Goal: Information Seeking & Learning: Compare options

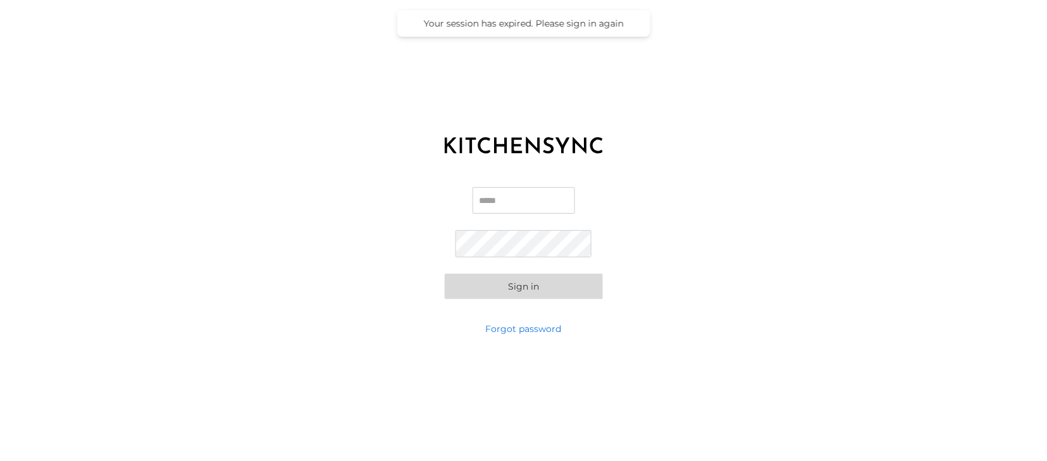
type input "**********"
click at [514, 287] on button "Sign in" at bounding box center [524, 286] width 158 height 25
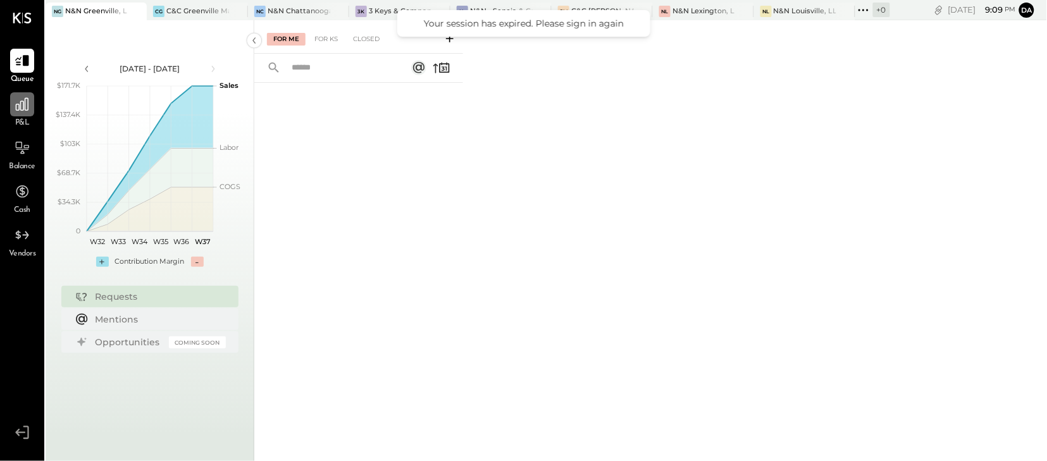
click at [15, 111] on icon at bounding box center [22, 104] width 16 height 16
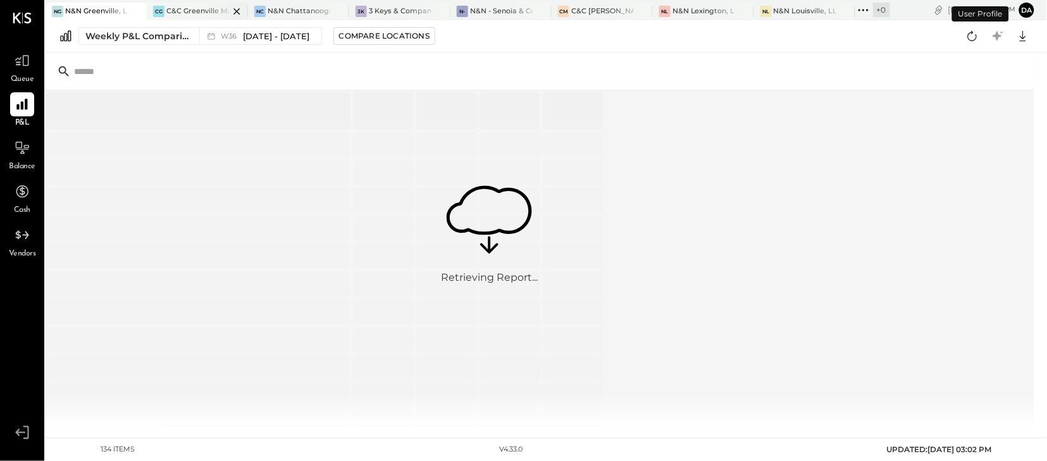
click at [194, 11] on div "C&C Greenville Main, LLC" at bounding box center [197, 11] width 63 height 10
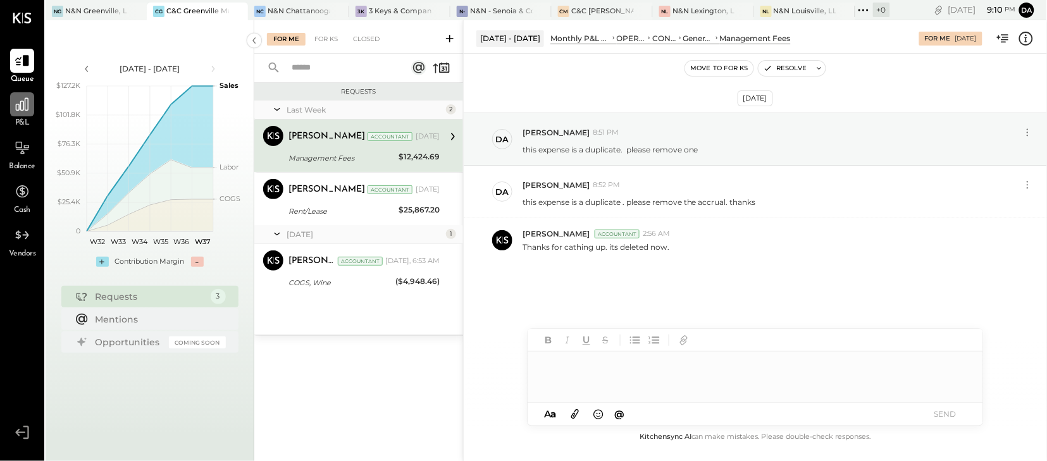
click at [19, 110] on icon at bounding box center [22, 104] width 16 height 16
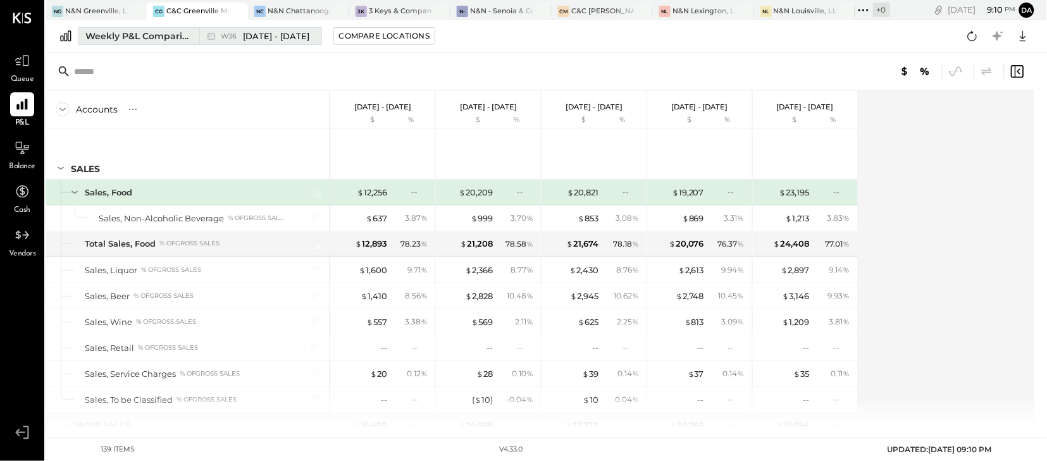
click at [124, 39] on div "Weekly P&L Comparison" at bounding box center [138, 36] width 106 height 13
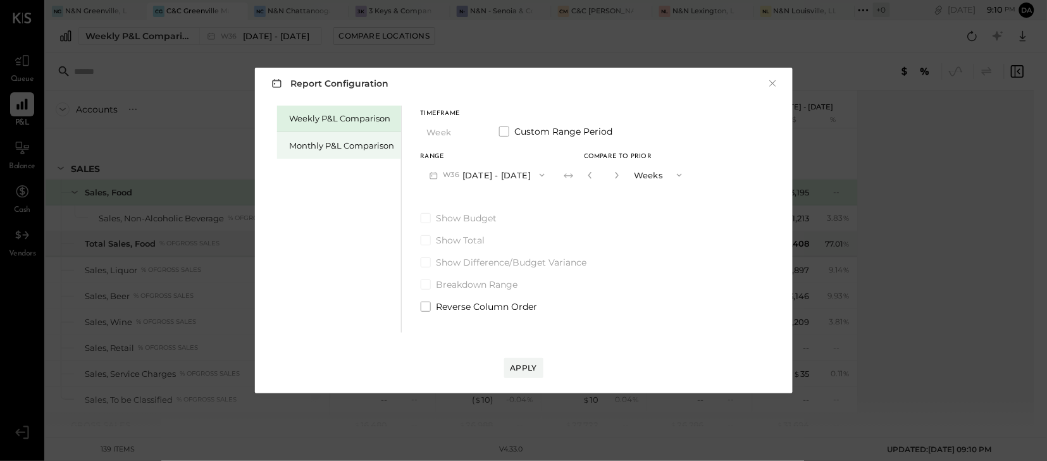
click at [329, 142] on div "Monthly P&L Comparison" at bounding box center [342, 146] width 105 height 12
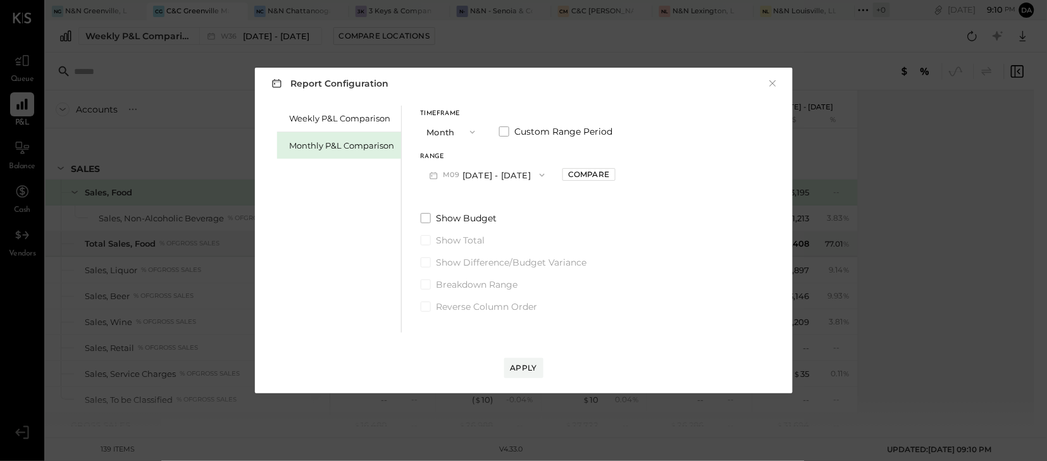
click at [538, 173] on icon "button" at bounding box center [542, 175] width 10 height 10
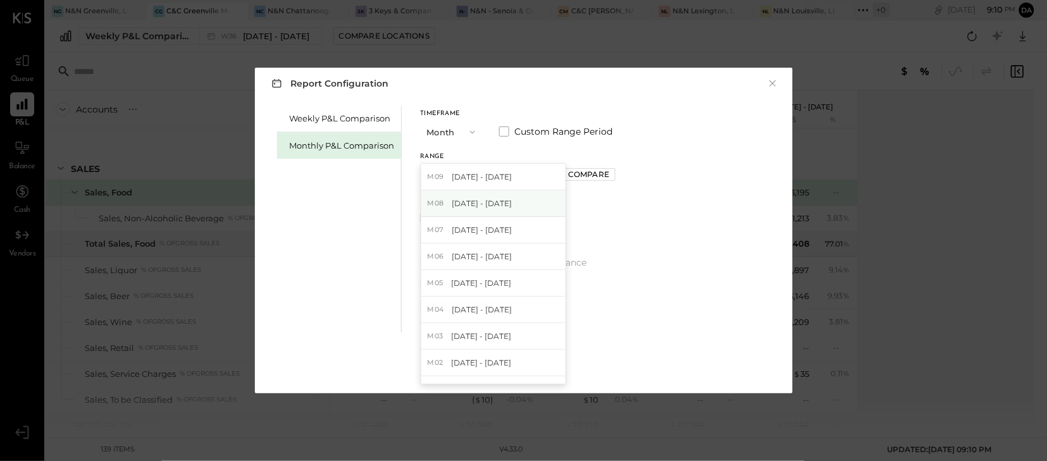
click at [487, 204] on span "[DATE] - [DATE]" at bounding box center [482, 203] width 60 height 11
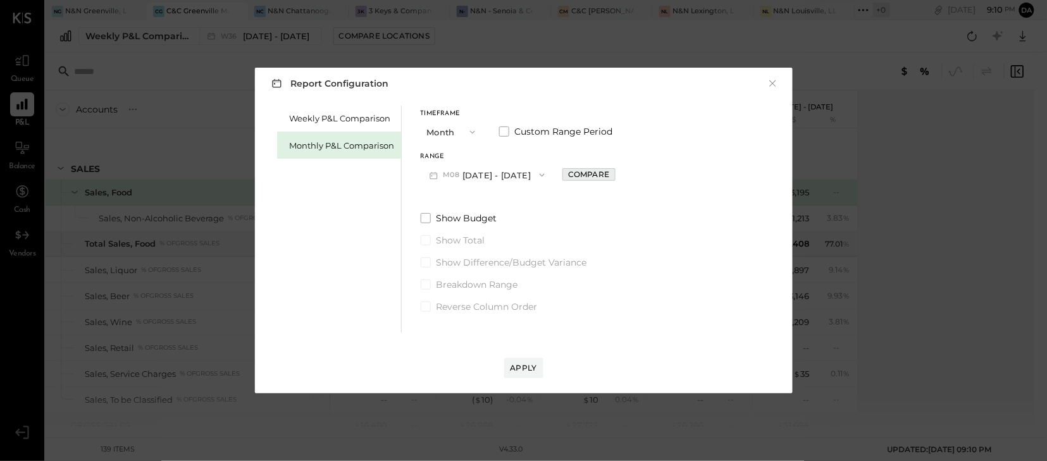
click at [589, 176] on div "Compare" at bounding box center [588, 174] width 41 height 11
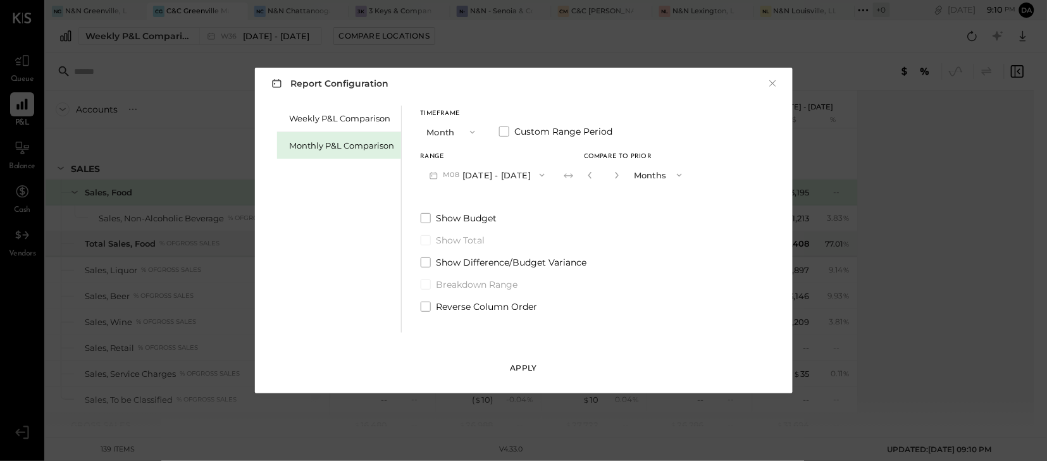
click at [521, 366] on div "Apply" at bounding box center [524, 368] width 27 height 11
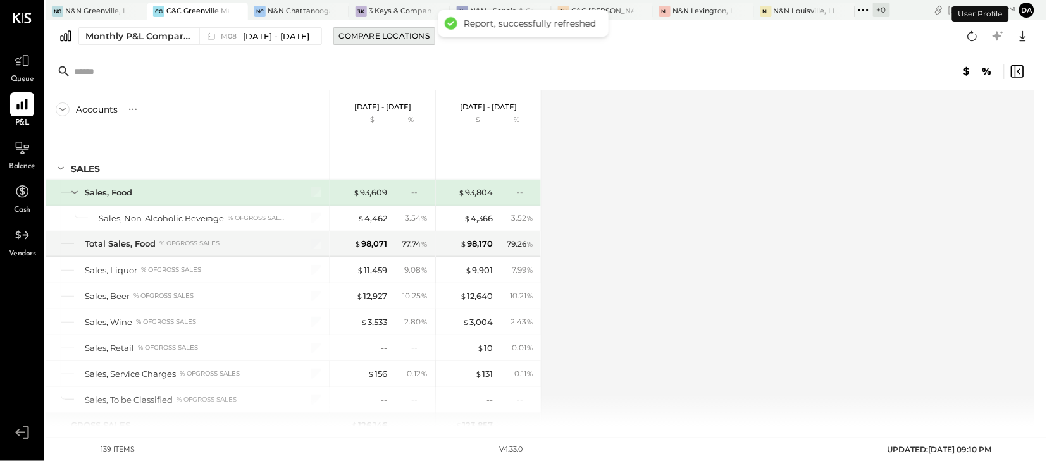
click at [379, 38] on div "Compare Locations" at bounding box center [384, 35] width 90 height 11
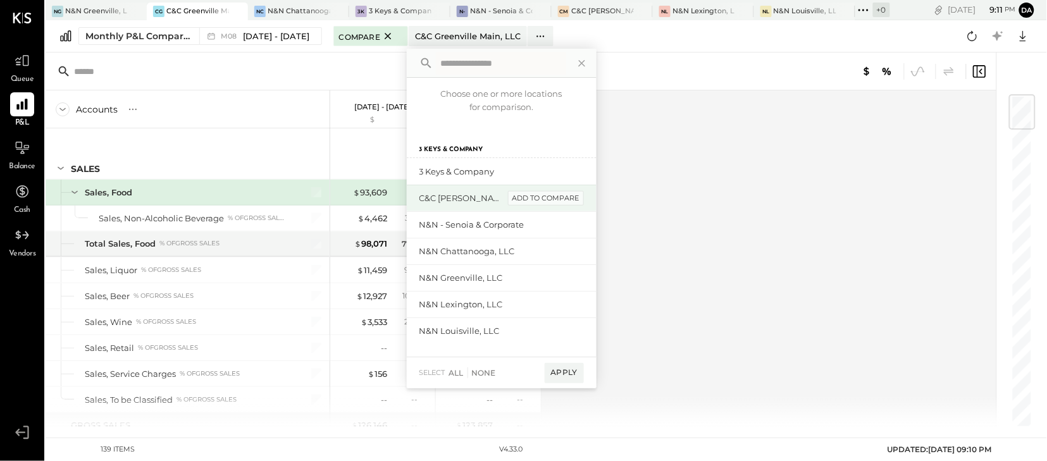
click at [543, 203] on div "add to compare" at bounding box center [546, 198] width 76 height 15
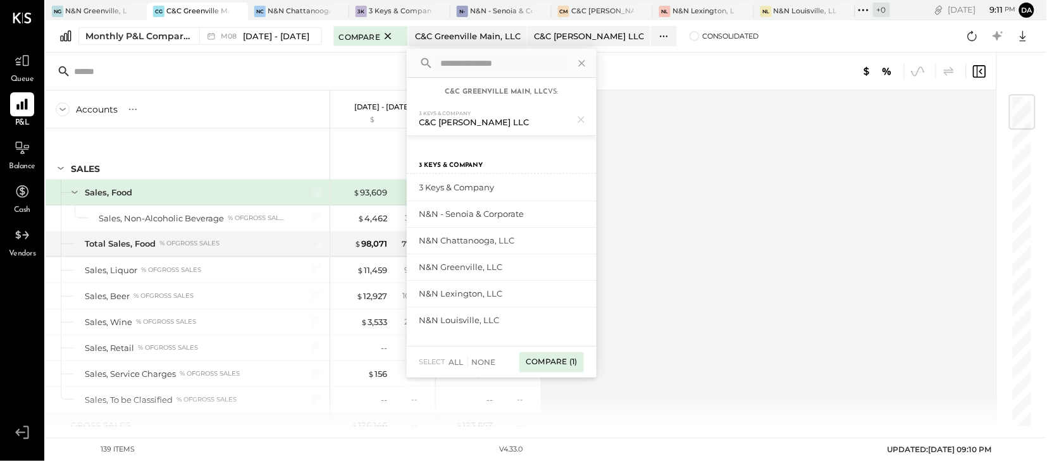
click at [540, 363] on div "Compare (1)" at bounding box center [551, 362] width 64 height 20
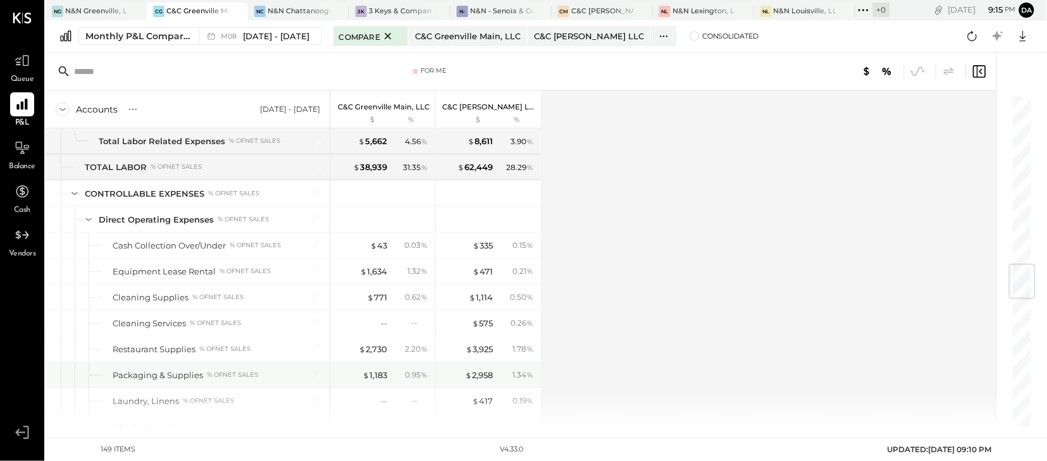
scroll to position [1430, 0]
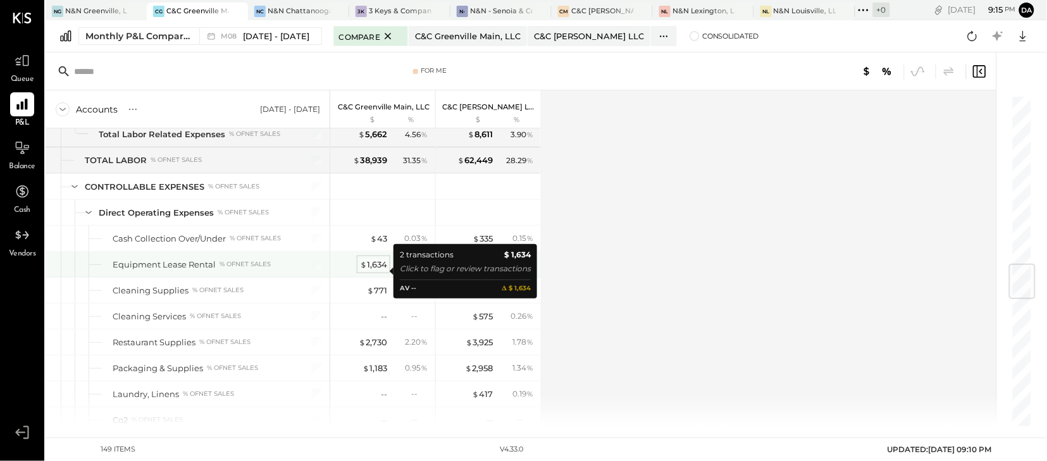
click at [368, 269] on div "$ 1,634" at bounding box center [373, 265] width 27 height 12
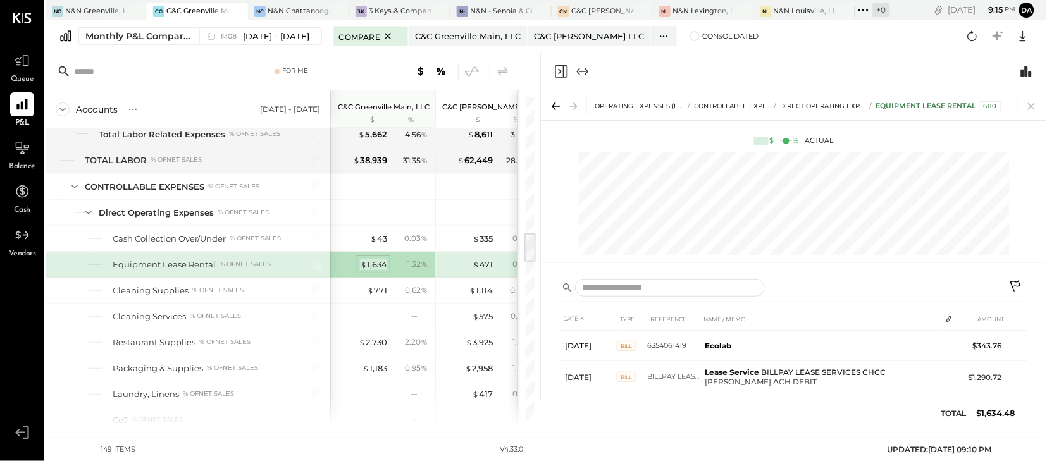
click at [378, 270] on div "$ 1,634" at bounding box center [373, 265] width 27 height 12
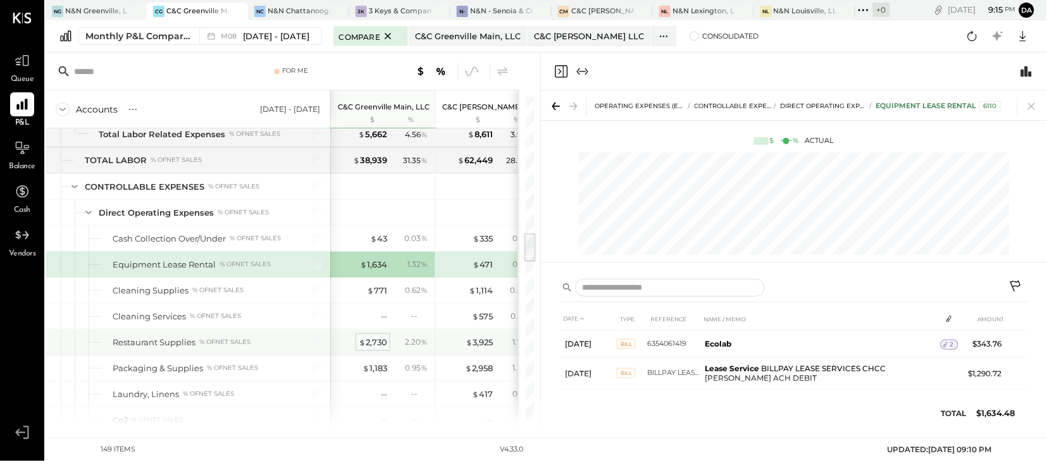
click at [370, 349] on div "$ 2,730" at bounding box center [373, 343] width 28 height 12
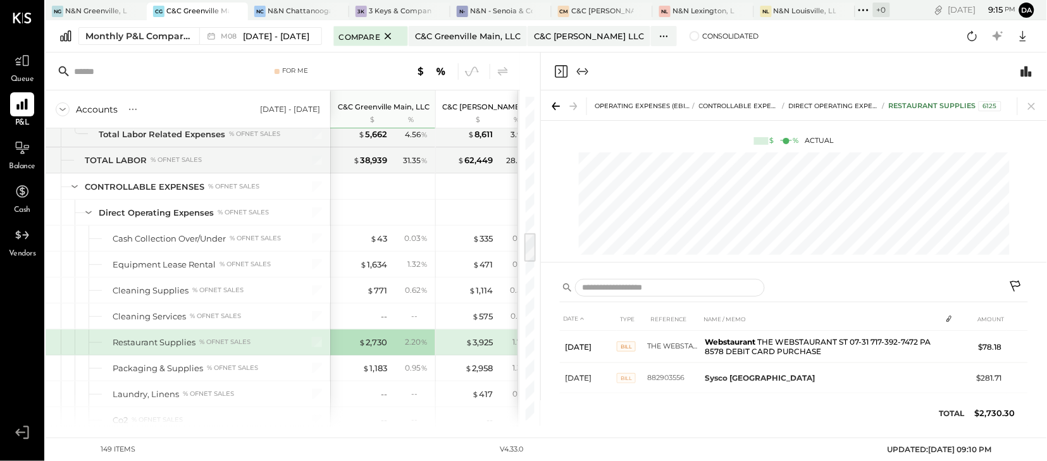
drag, startPoint x: 1035, startPoint y: 104, endPoint x: 389, endPoint y: 269, distance: 666.5
click at [1034, 106] on icon at bounding box center [1032, 106] width 18 height 18
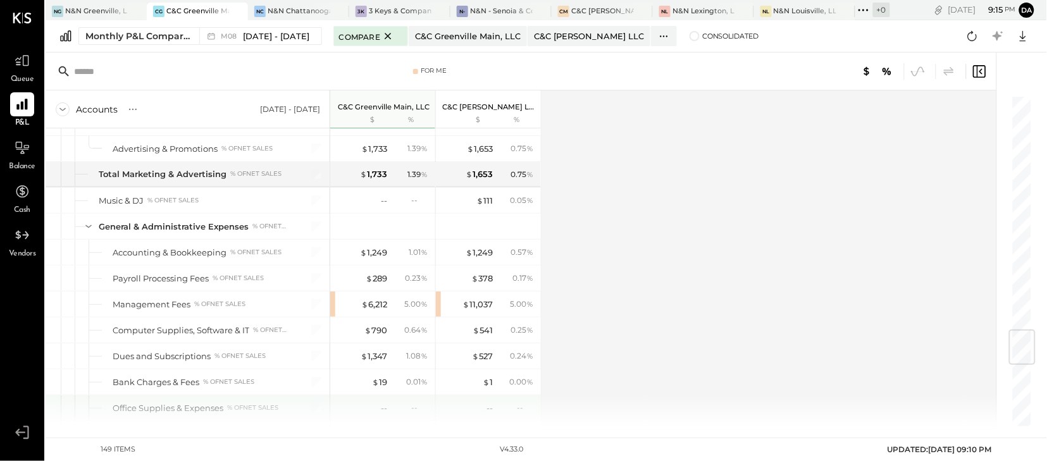
scroll to position [1987, 0]
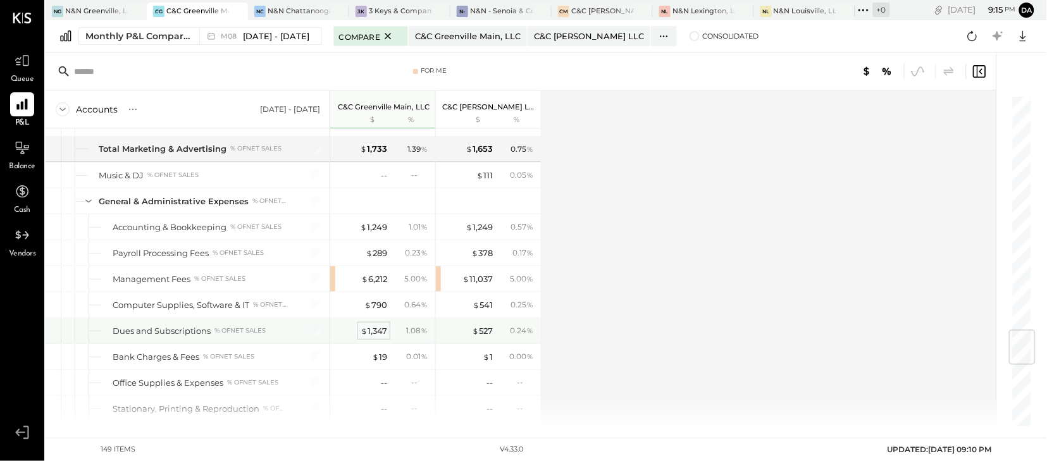
click at [375, 337] on div "$ 1,347" at bounding box center [374, 331] width 27 height 12
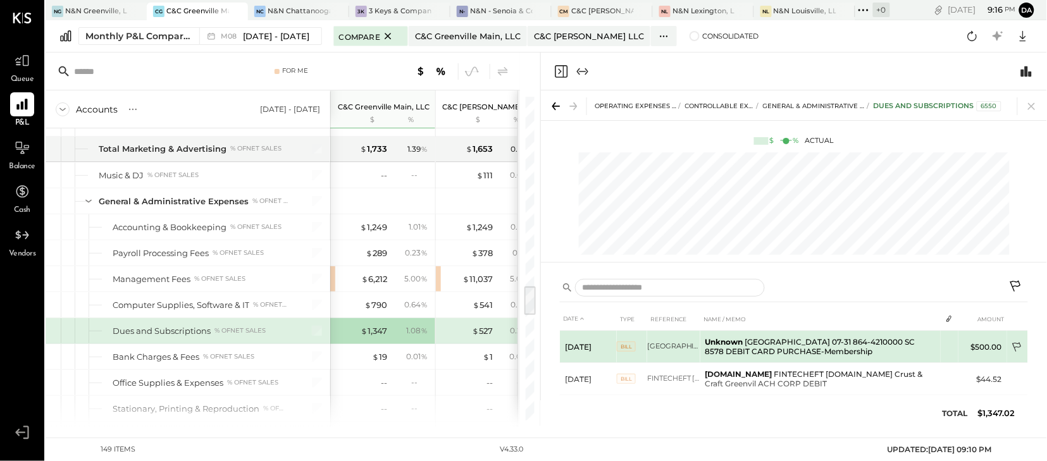
click at [1014, 348] on icon at bounding box center [1016, 347] width 9 height 9
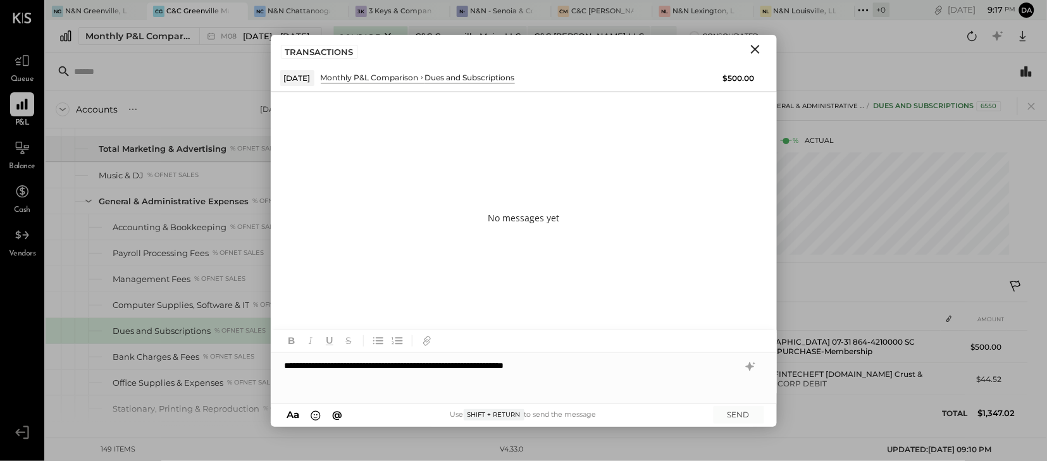
click at [562, 371] on div "**********" at bounding box center [524, 378] width 506 height 51
click at [736, 416] on button "SEND" at bounding box center [739, 414] width 51 height 17
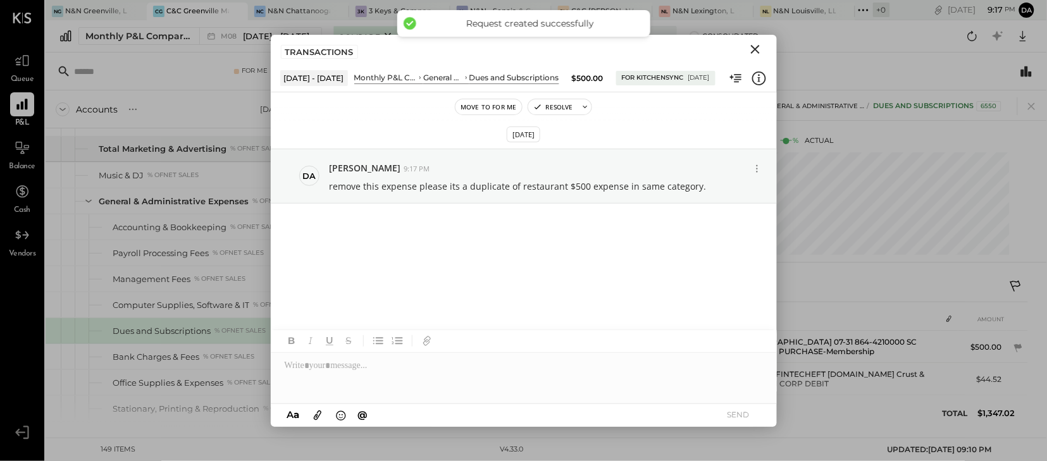
click at [754, 46] on icon "Close" at bounding box center [755, 49] width 15 height 15
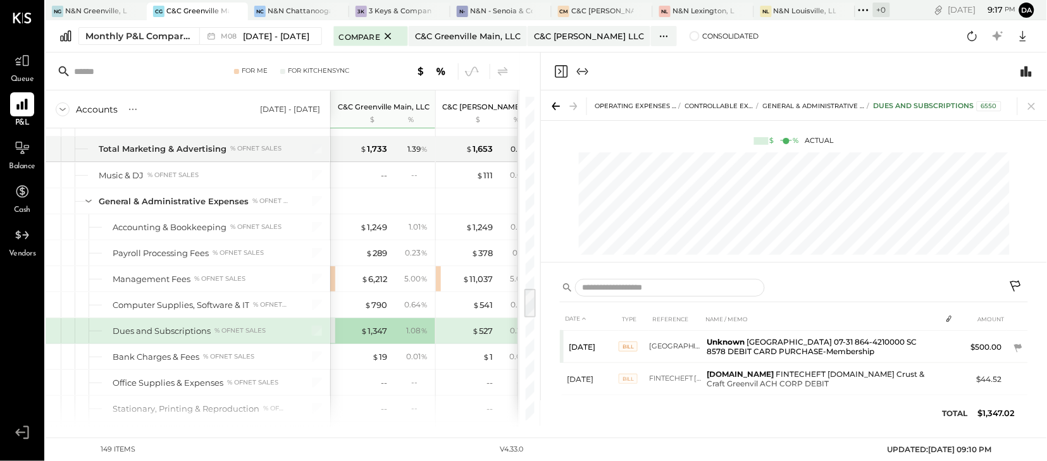
scroll to position [2032, 0]
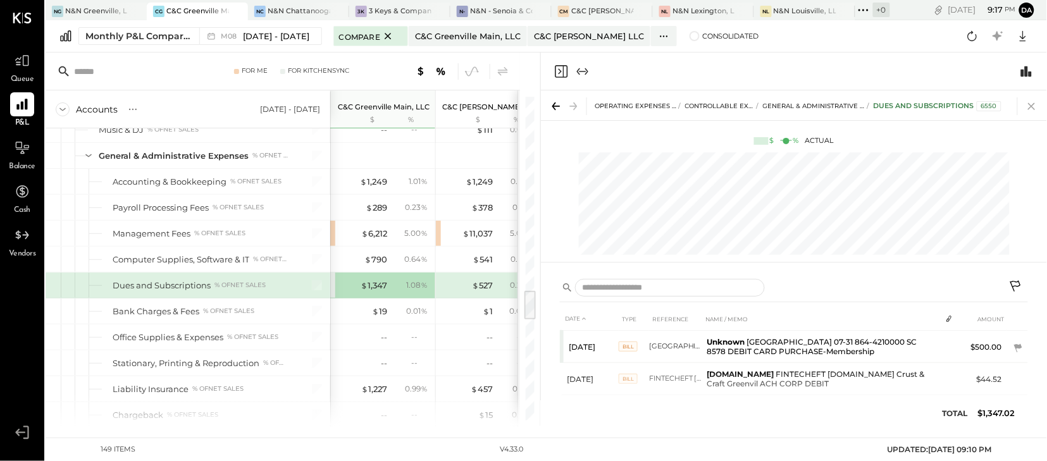
click at [1032, 107] on icon at bounding box center [1031, 106] width 7 height 7
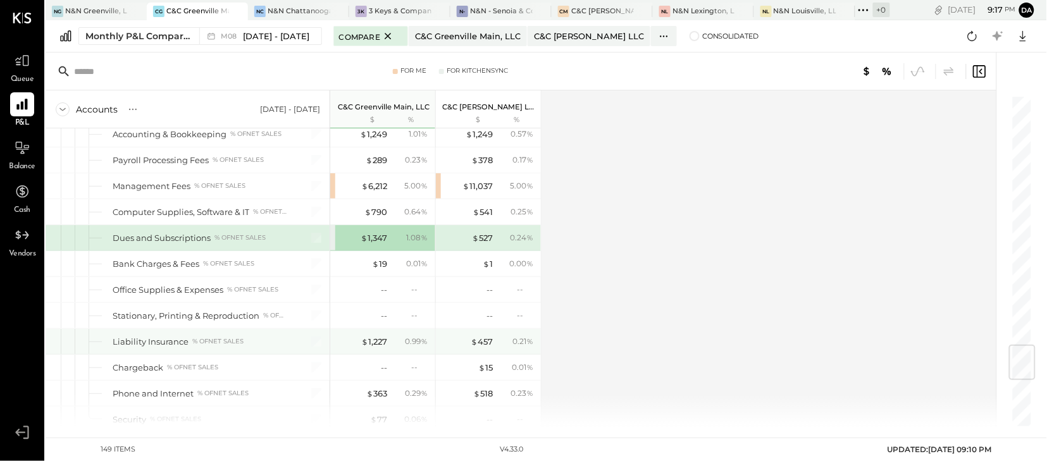
scroll to position [2112, 0]
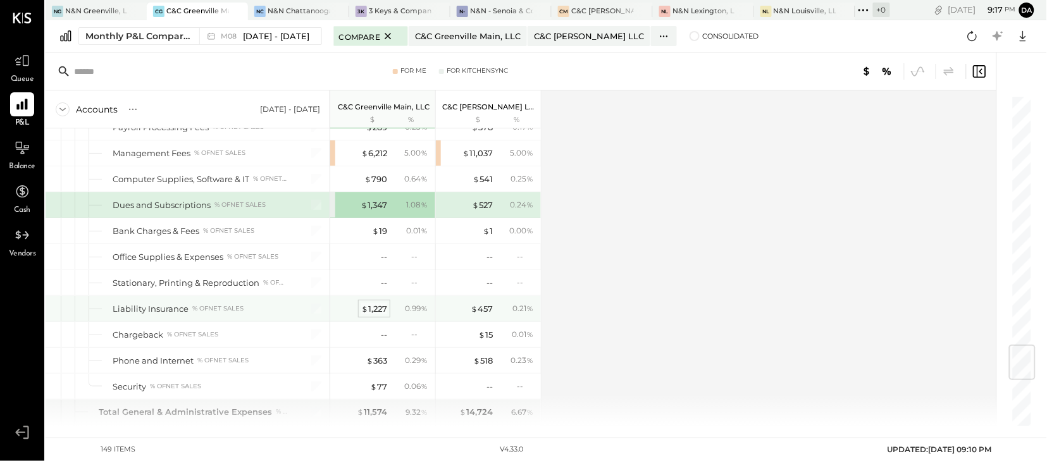
click at [371, 315] on div "$ 1,227" at bounding box center [374, 309] width 26 height 12
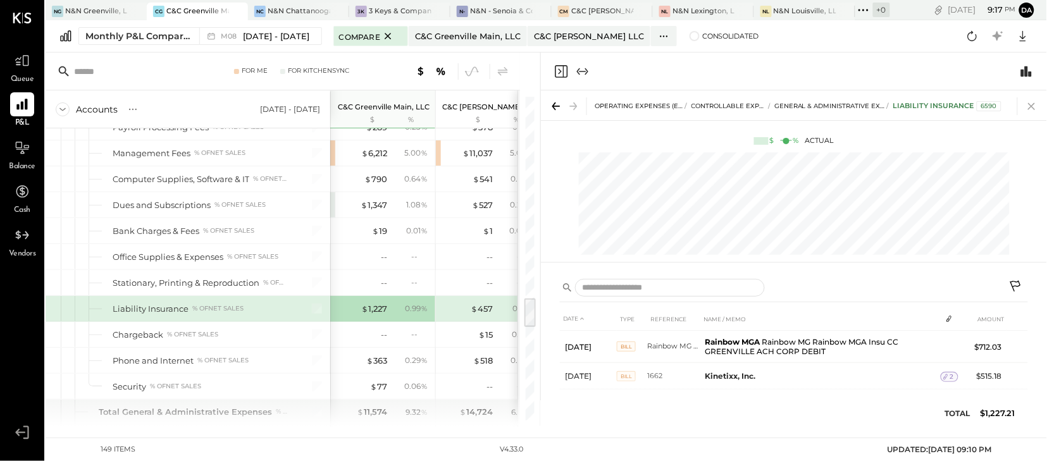
click at [1034, 107] on icon at bounding box center [1032, 106] width 18 height 18
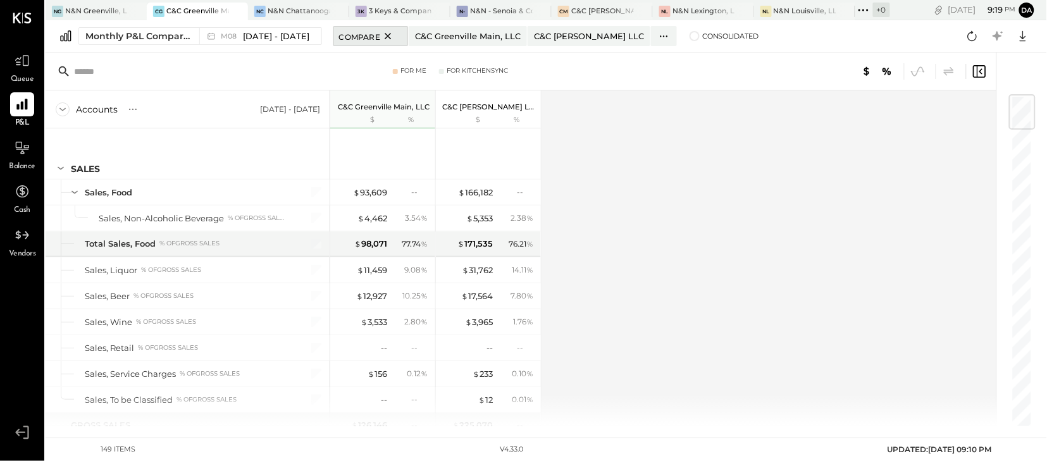
click at [384, 40] on icon at bounding box center [388, 35] width 16 height 15
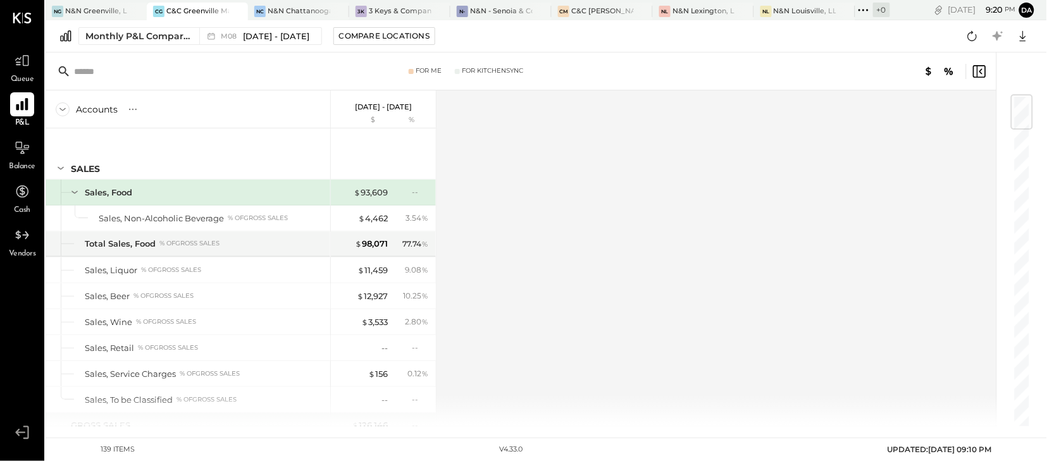
click at [22, 107] on icon at bounding box center [22, 105] width 12 height 12
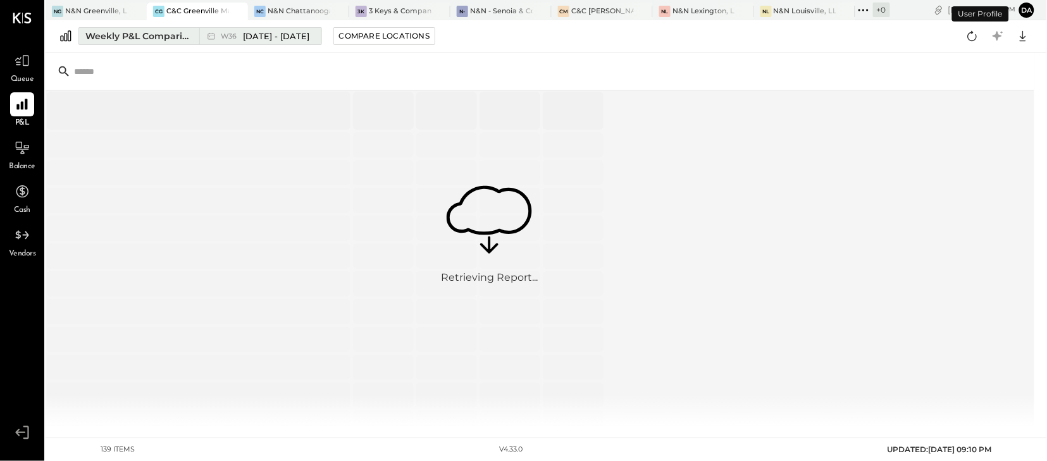
click at [158, 36] on div "Weekly P&L Comparison" at bounding box center [138, 36] width 106 height 13
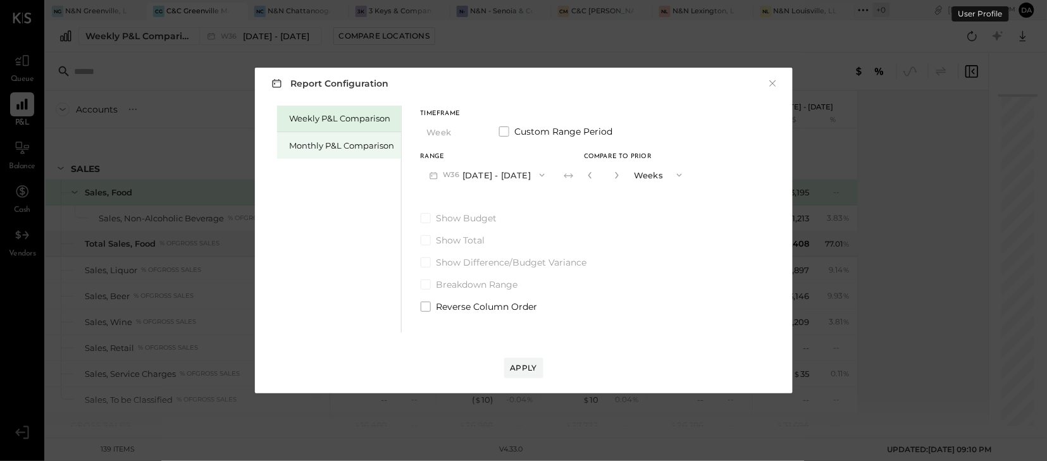
click at [313, 144] on div "Monthly P&L Comparison" at bounding box center [342, 146] width 105 height 12
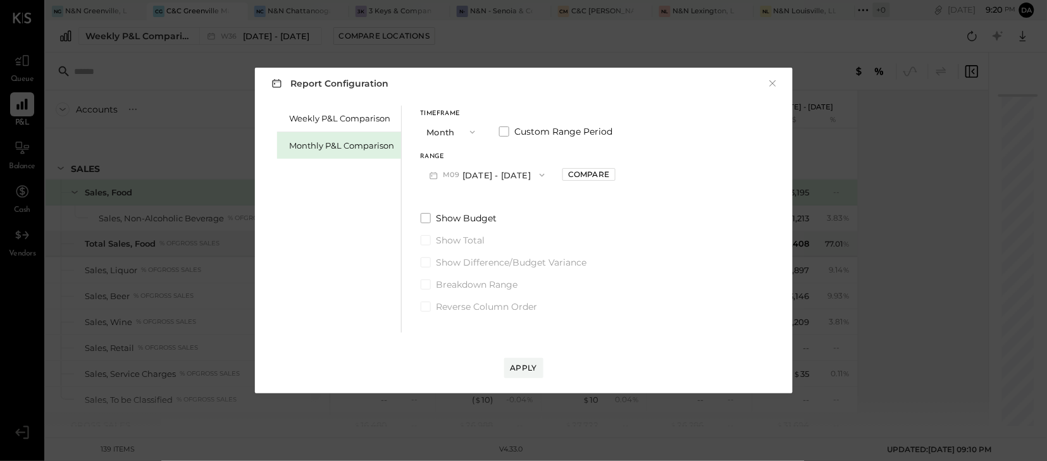
click at [538, 177] on icon "button" at bounding box center [542, 175] width 10 height 10
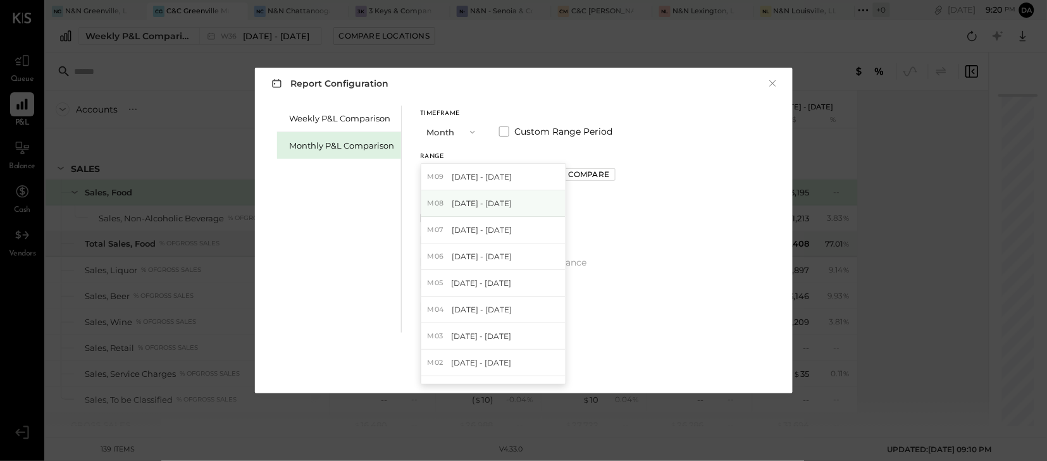
click at [485, 199] on span "[DATE] - [DATE]" at bounding box center [482, 203] width 60 height 11
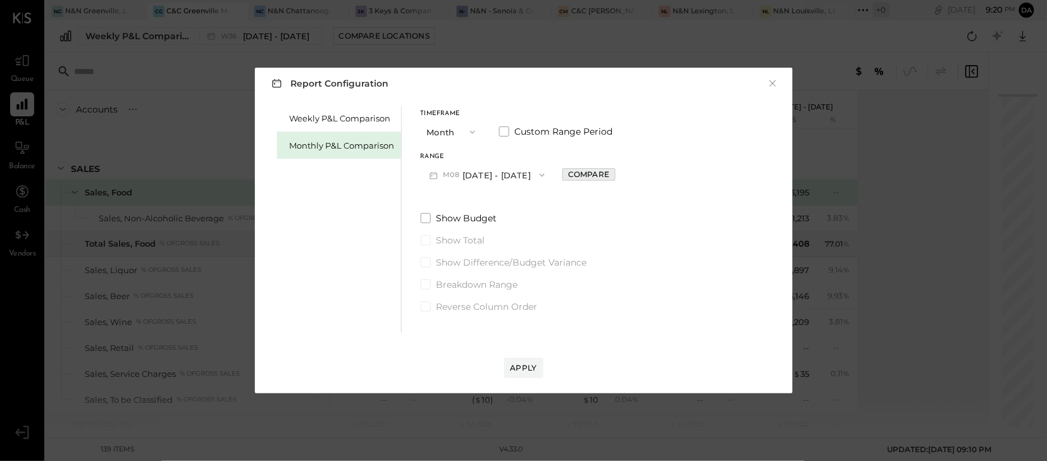
click at [571, 178] on div "Compare" at bounding box center [588, 174] width 41 height 11
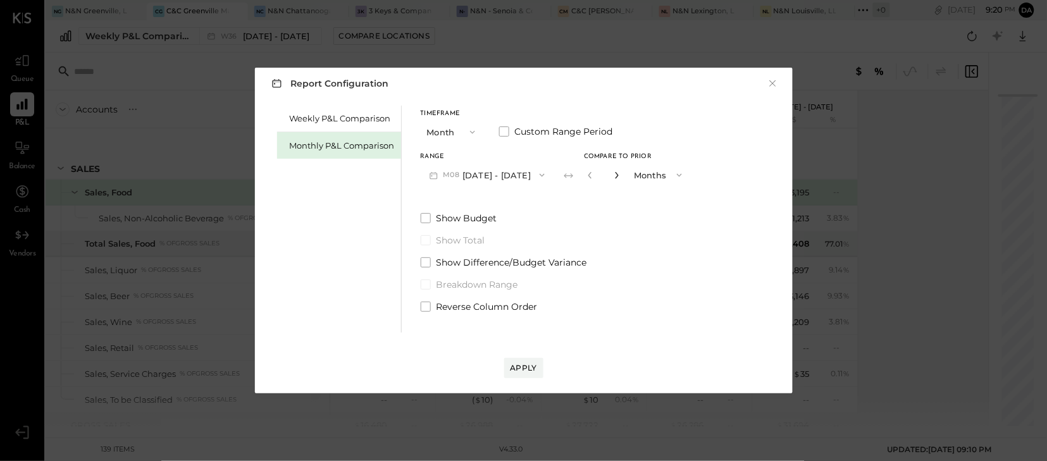
click at [614, 177] on icon "button" at bounding box center [617, 175] width 8 height 8
type input "*"
click at [529, 368] on div "Apply" at bounding box center [524, 368] width 27 height 11
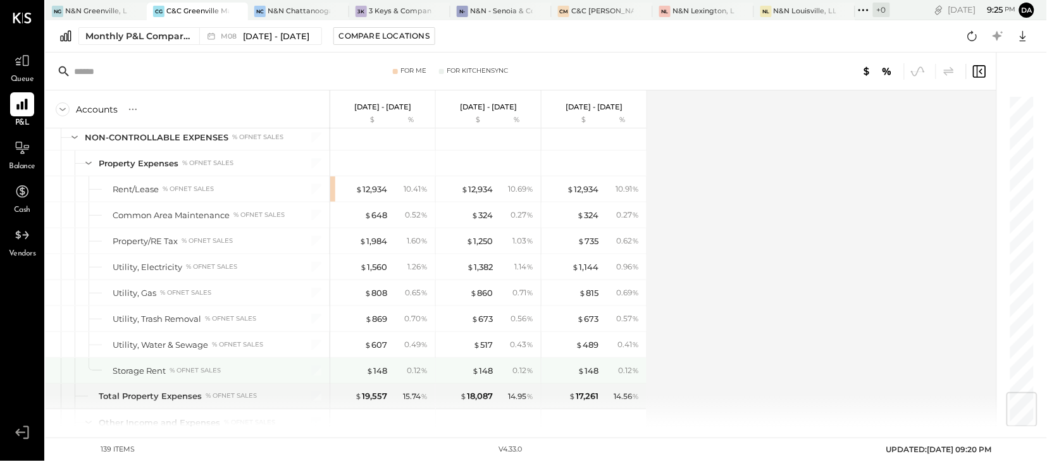
scroll to position [2517, 0]
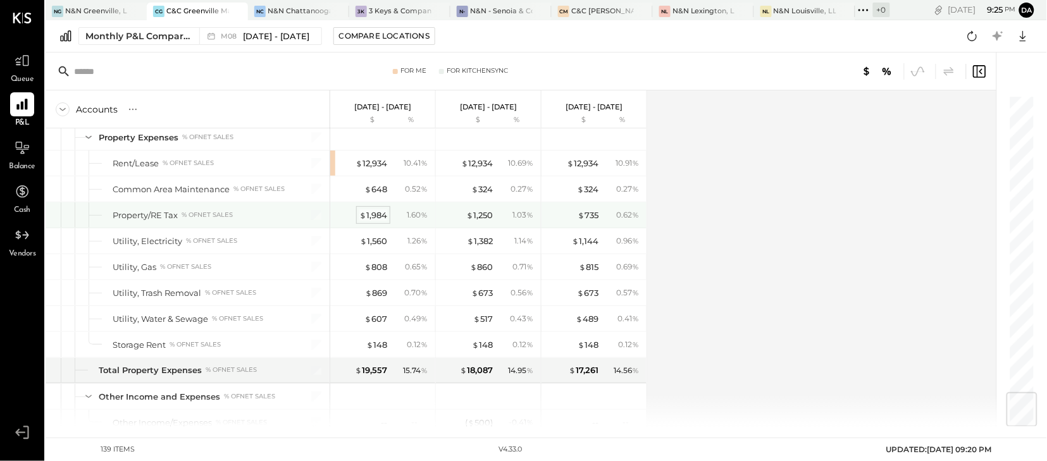
click at [369, 221] on div "$ 1,984" at bounding box center [373, 215] width 28 height 12
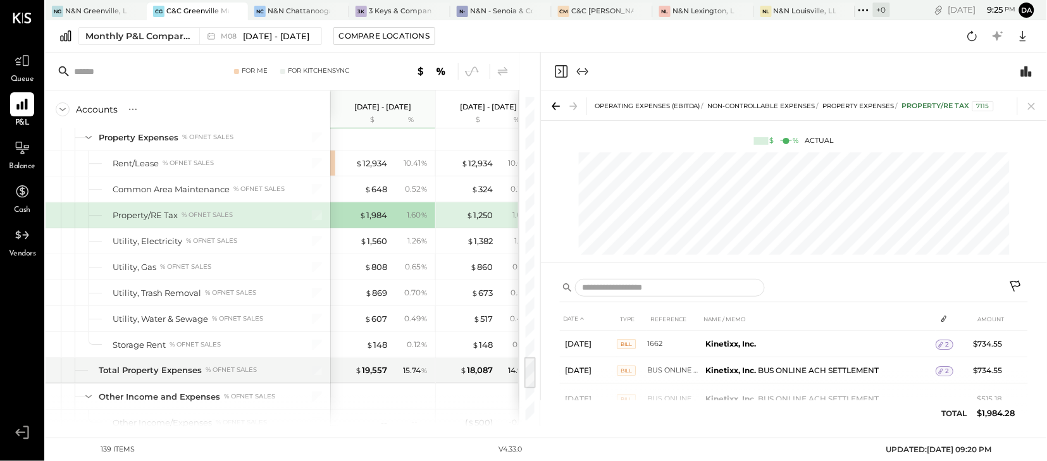
click at [1016, 285] on icon at bounding box center [1016, 287] width 15 height 15
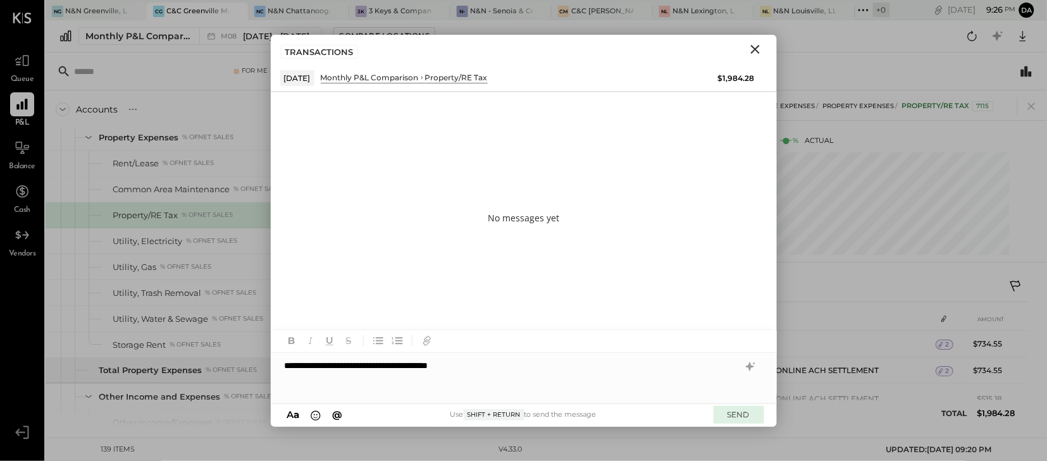
click at [746, 419] on button "SEND" at bounding box center [739, 414] width 51 height 17
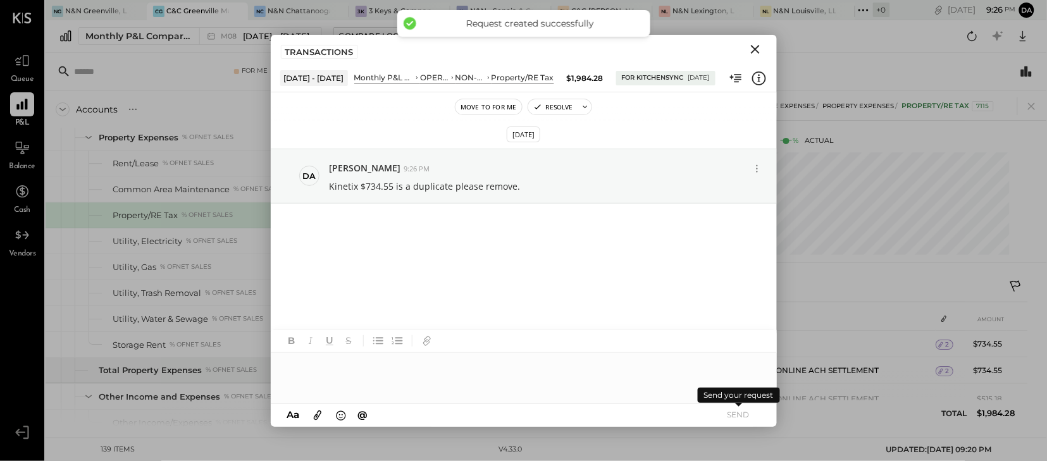
click at [758, 49] on icon "Close" at bounding box center [755, 49] width 15 height 15
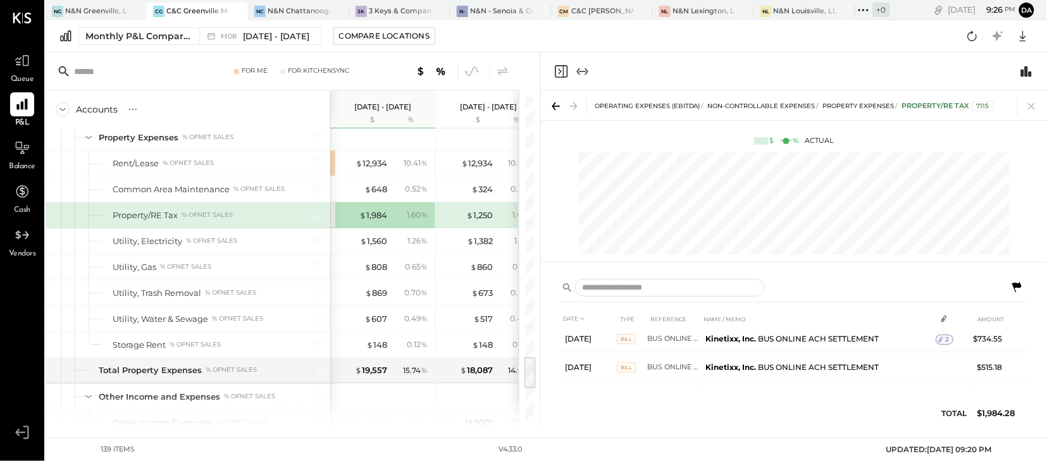
scroll to position [33, 0]
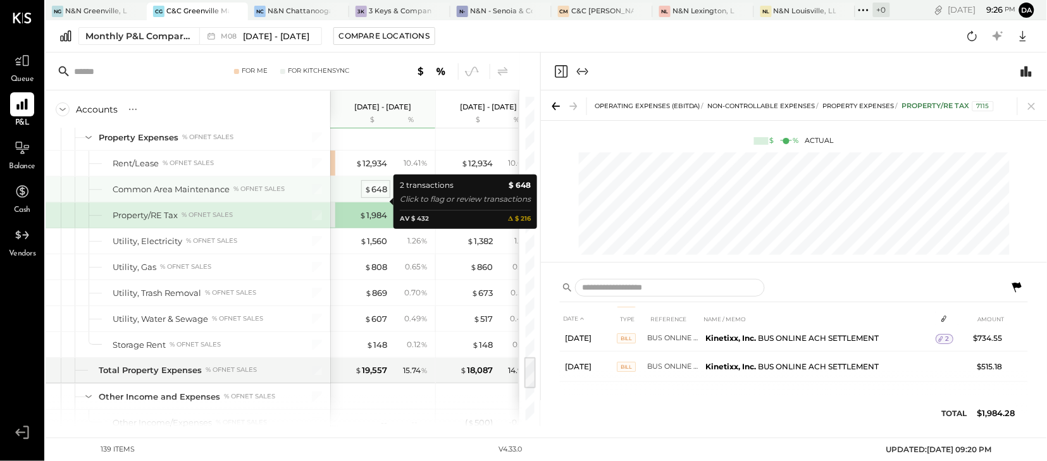
click at [377, 195] on div "$ 648" at bounding box center [375, 189] width 23 height 12
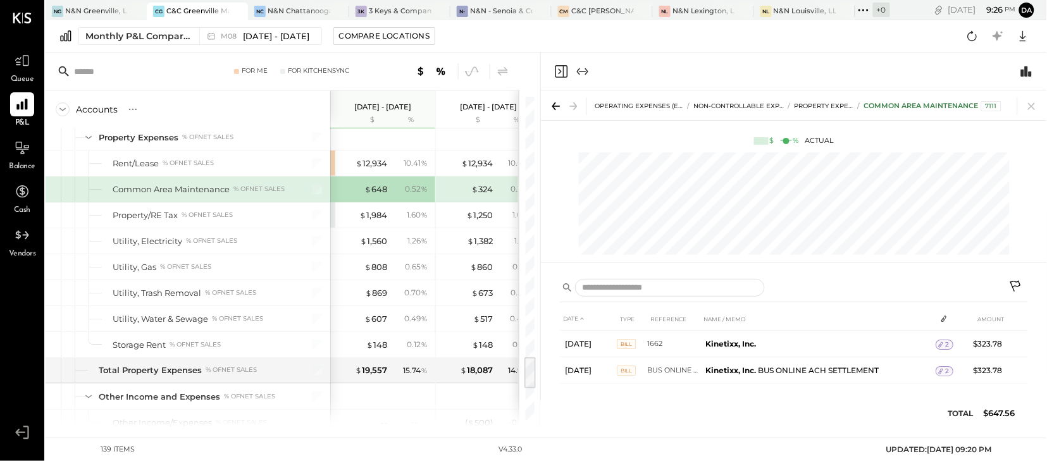
click at [1013, 290] on icon at bounding box center [1016, 287] width 15 height 15
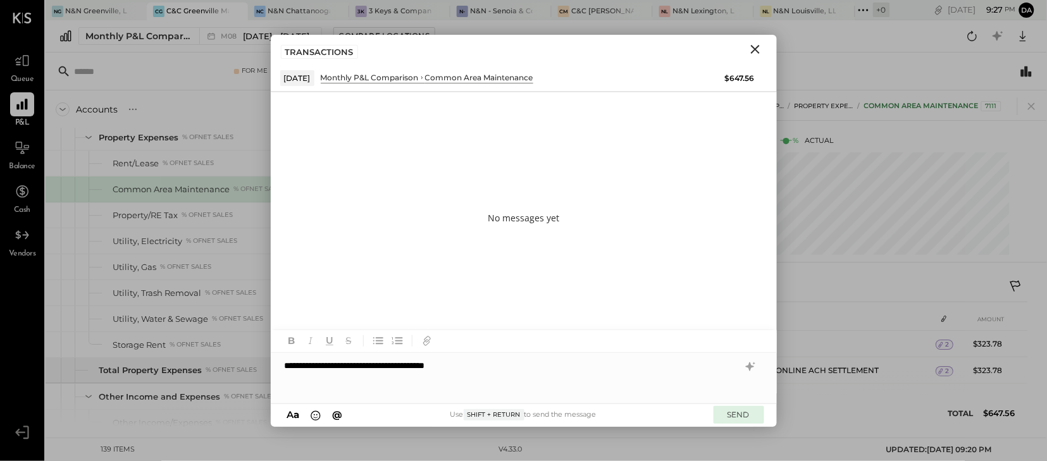
click at [731, 419] on button "SEND" at bounding box center [739, 414] width 51 height 17
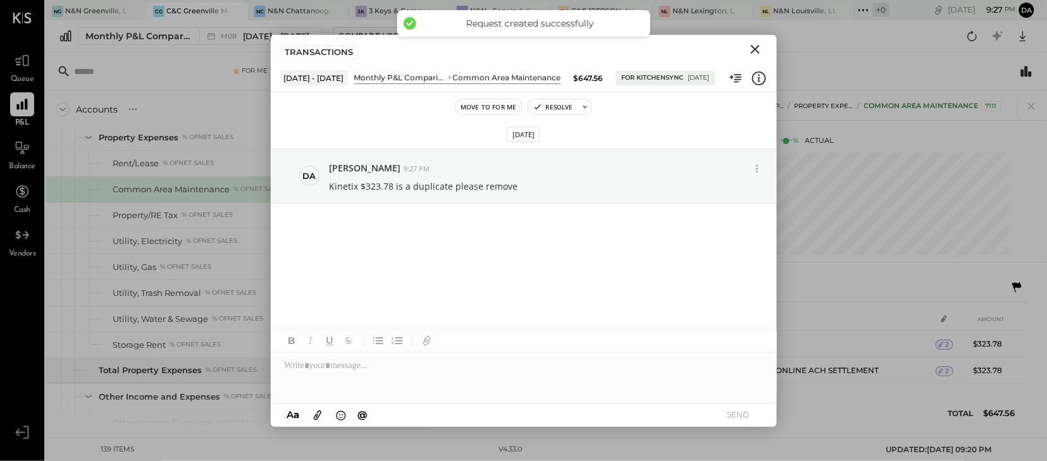
click at [756, 53] on icon "Close" at bounding box center [755, 49] width 15 height 15
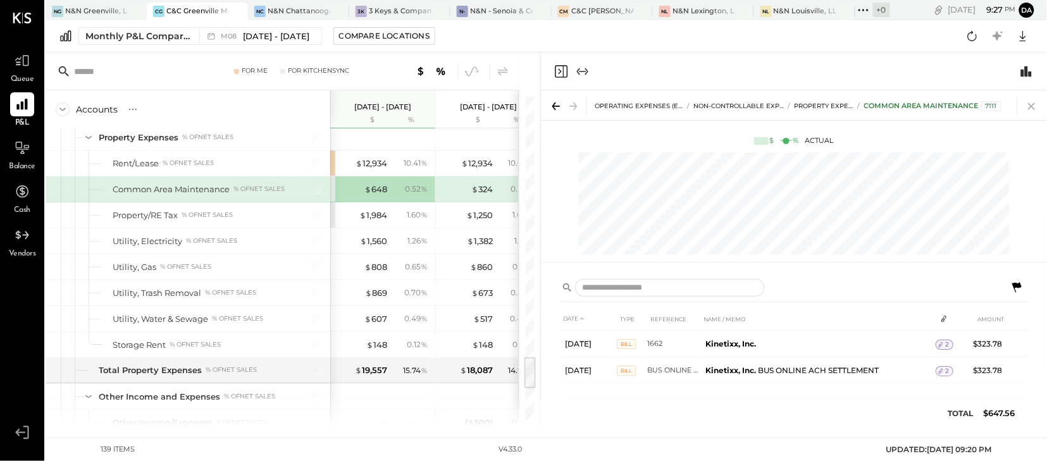
click at [1035, 105] on icon at bounding box center [1032, 106] width 18 height 18
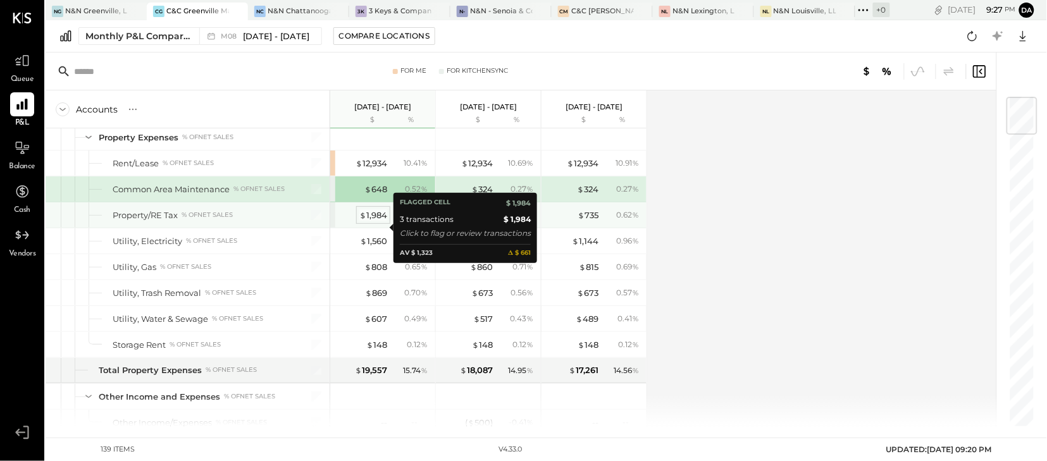
click at [369, 221] on div "$ 1,984" at bounding box center [373, 215] width 28 height 12
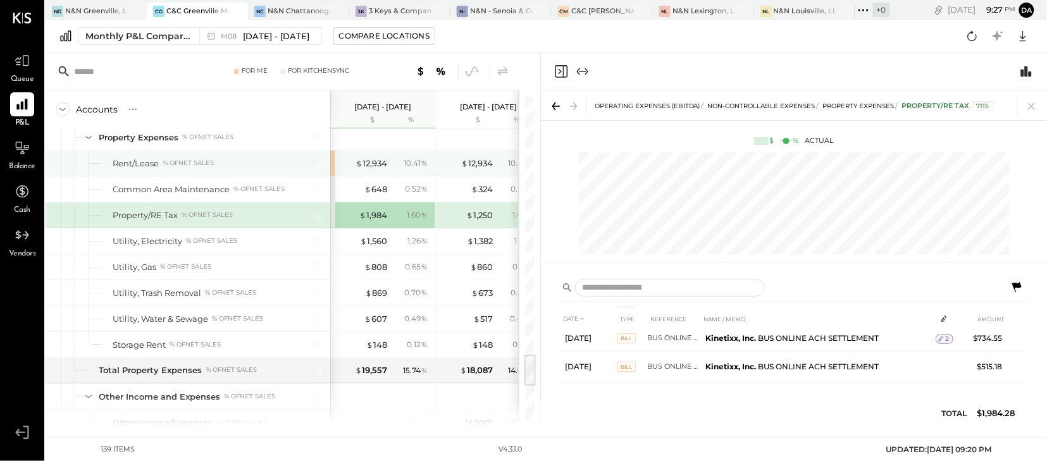
scroll to position [2472, 0]
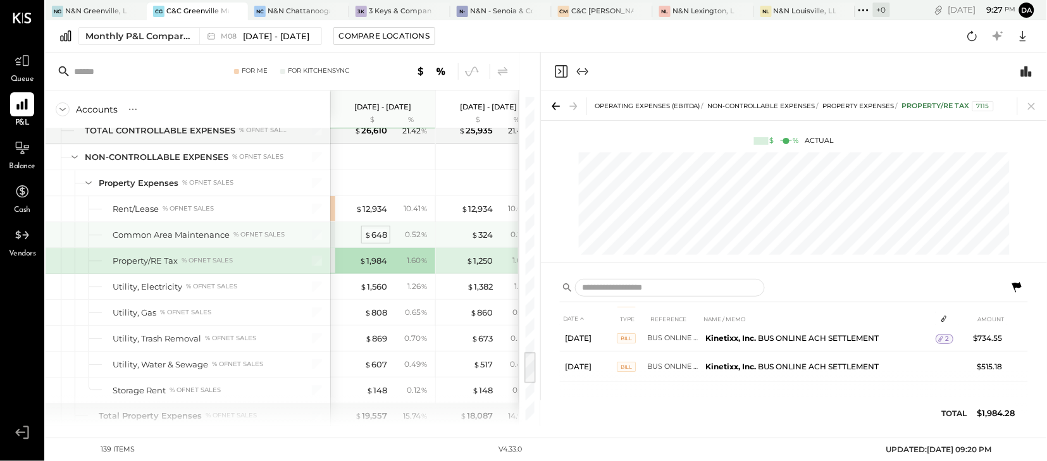
click at [380, 241] on div "$ 648" at bounding box center [375, 235] width 23 height 12
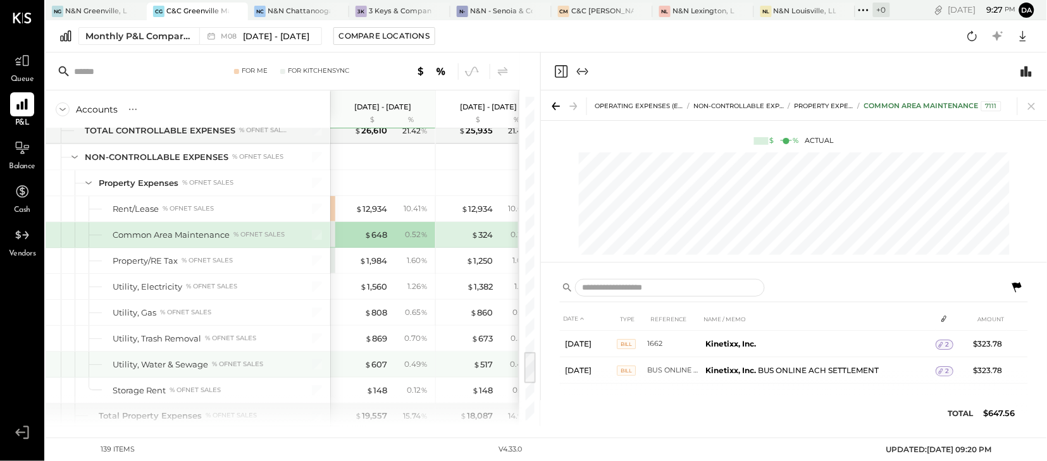
scroll to position [2529, 0]
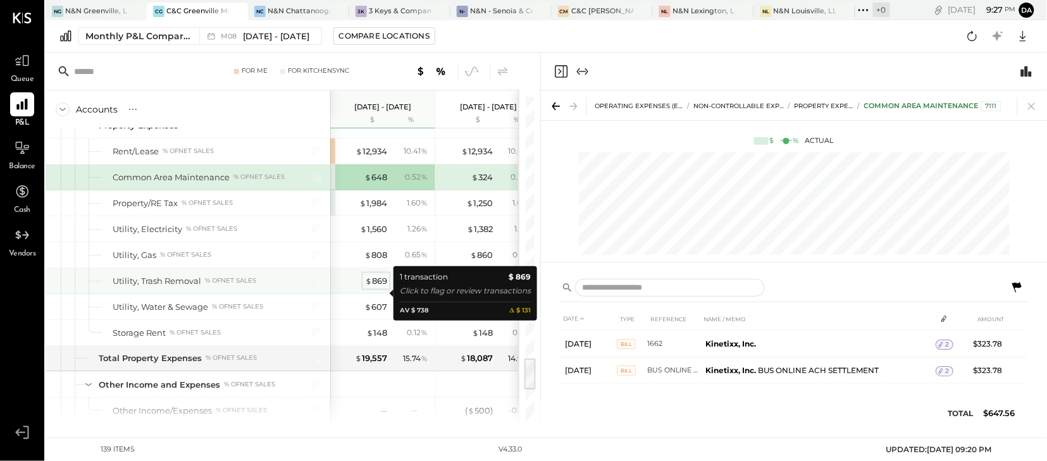
click at [371, 286] on span "$" at bounding box center [368, 281] width 7 height 10
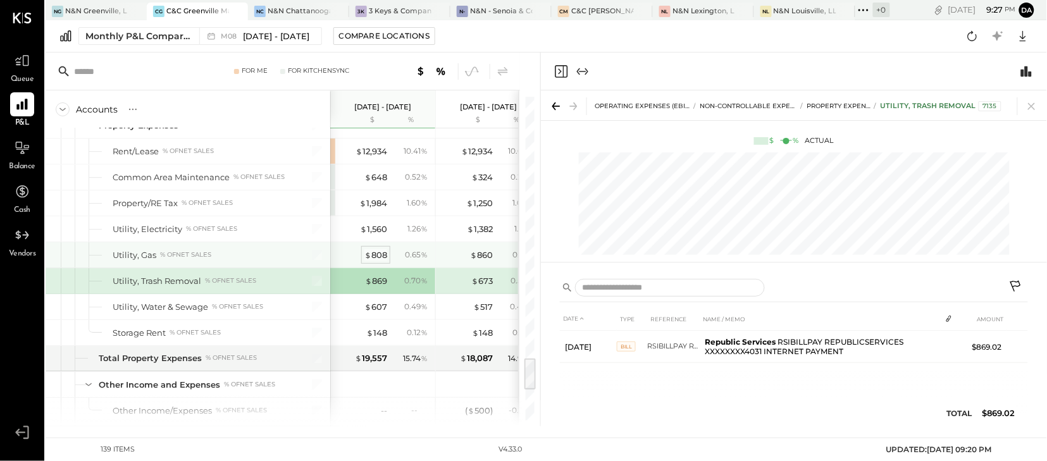
click at [374, 261] on div "$ 808" at bounding box center [375, 255] width 23 height 12
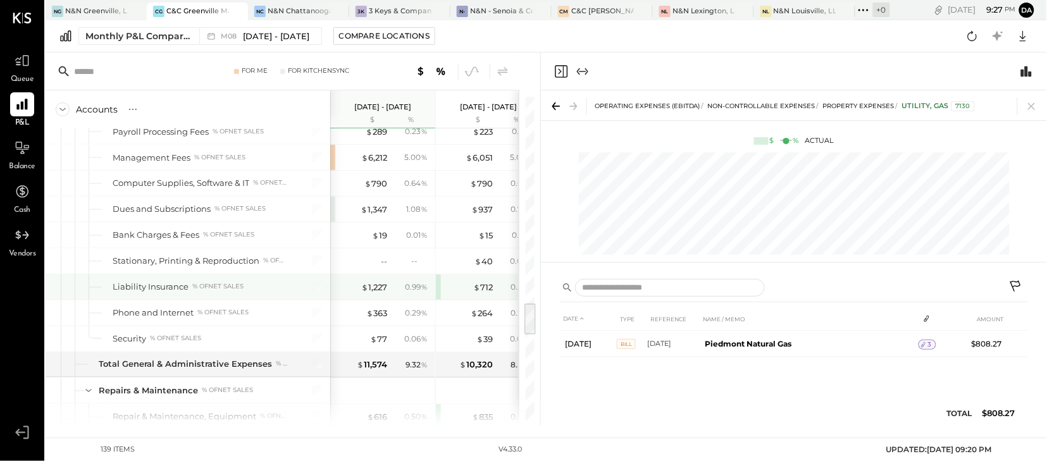
scroll to position [1997, 0]
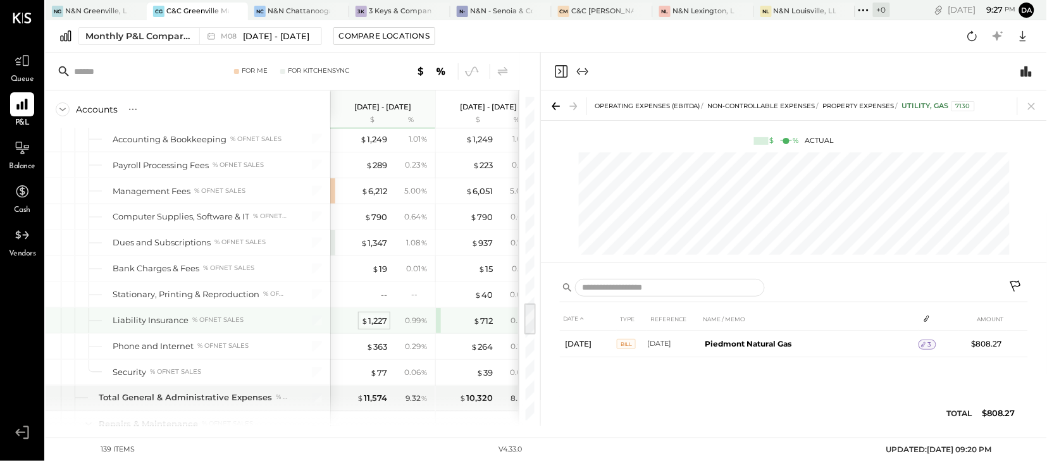
click at [379, 327] on div "$ 1,227" at bounding box center [374, 321] width 26 height 12
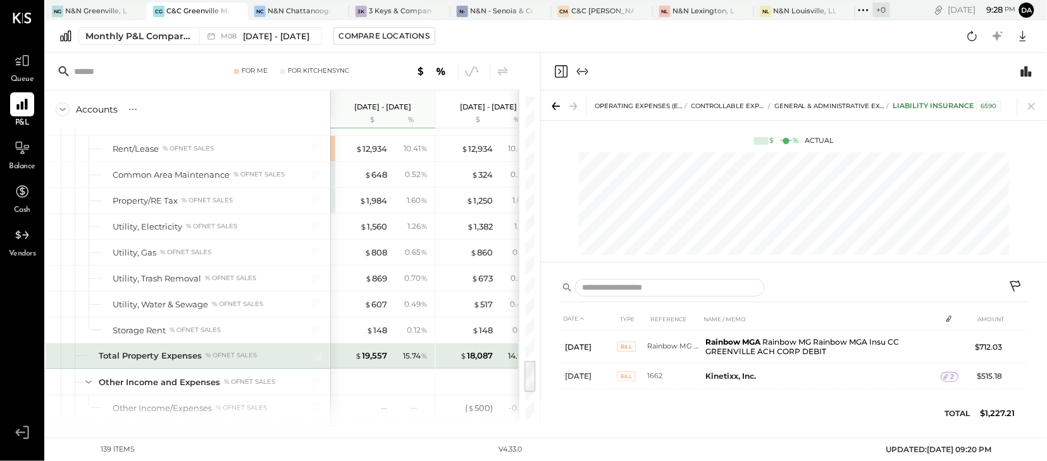
scroll to position [2553, 0]
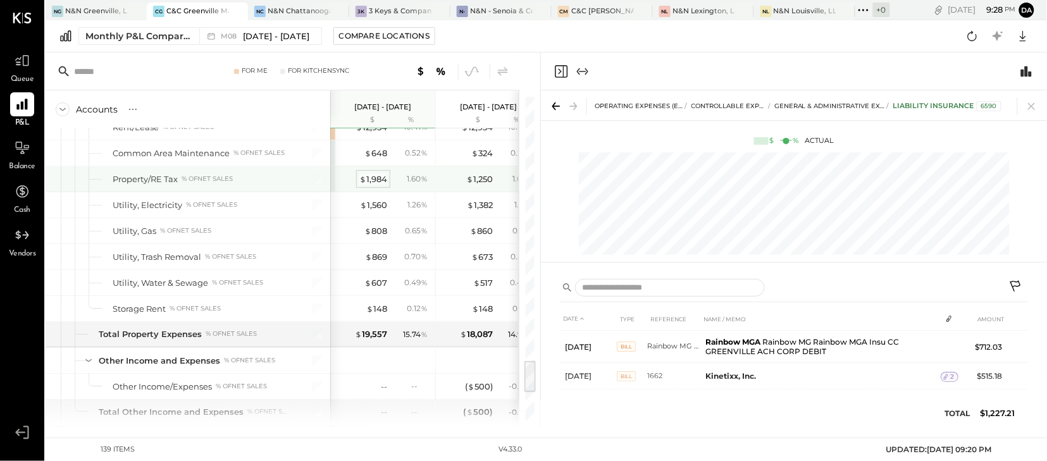
click at [381, 185] on div "$ 1,984" at bounding box center [373, 179] width 28 height 12
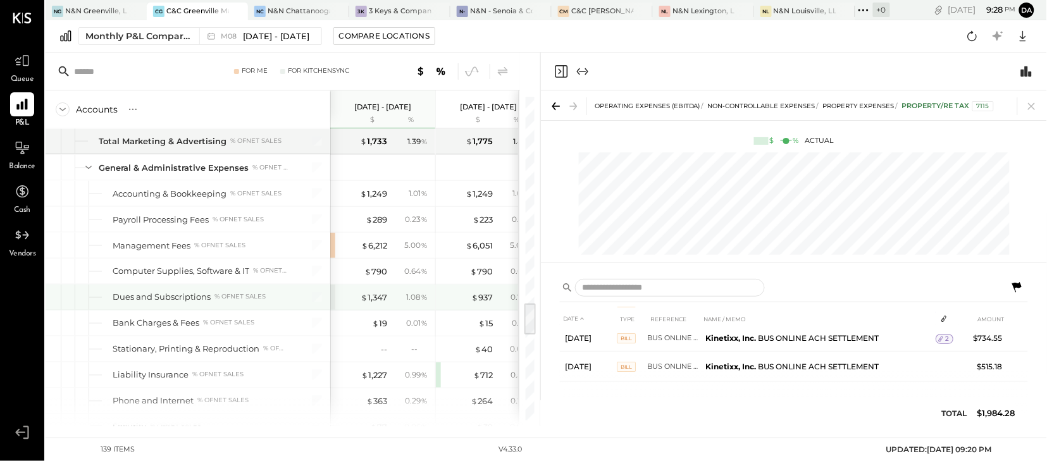
scroll to position [1997, 0]
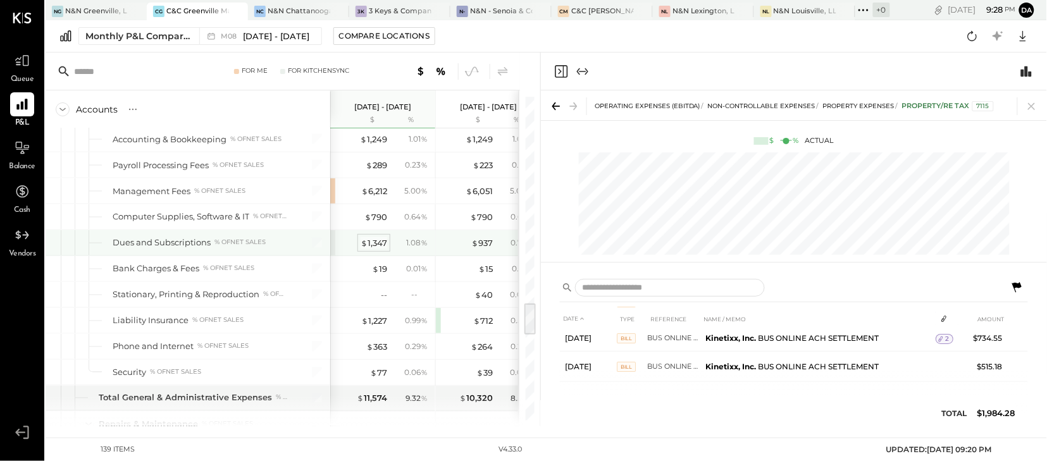
click at [378, 249] on div "$ 1,347" at bounding box center [374, 243] width 27 height 12
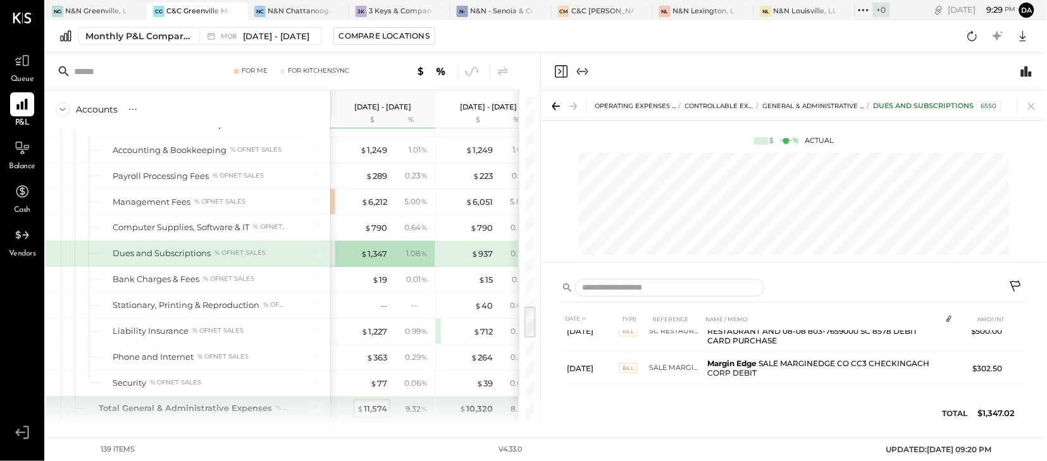
scroll to position [2051, 0]
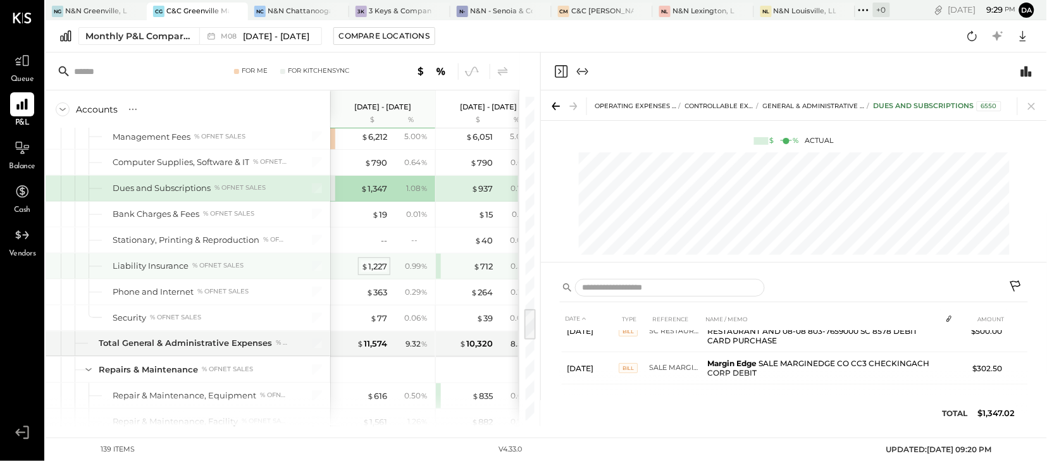
click at [373, 273] on div "$ 1,227" at bounding box center [374, 267] width 26 height 12
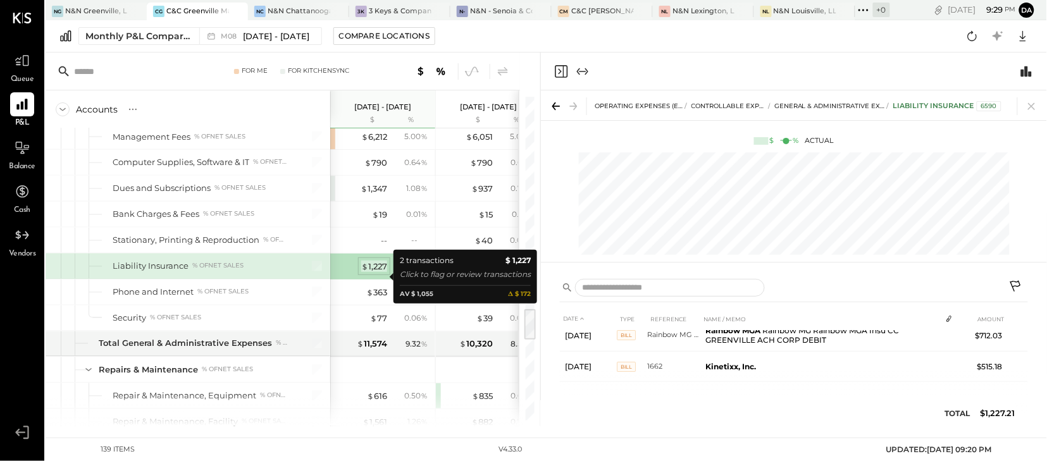
scroll to position [11, 0]
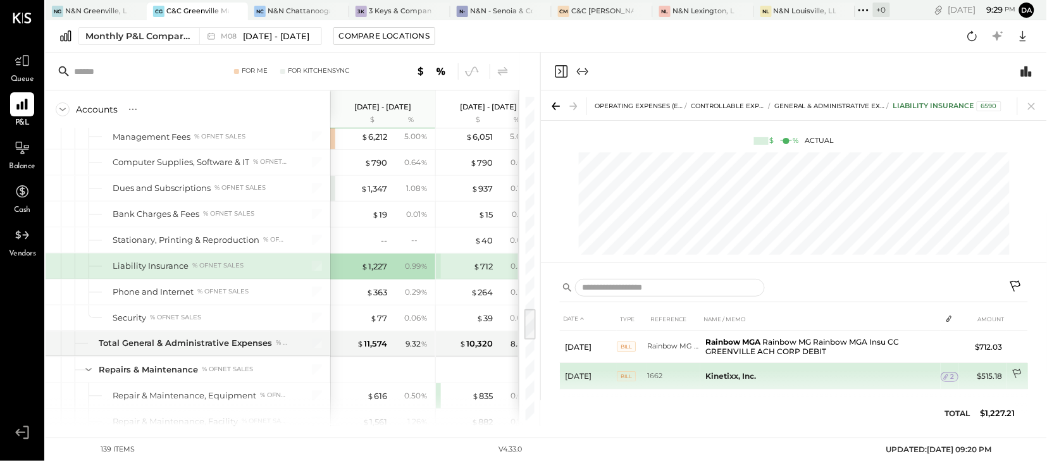
click at [1015, 370] on icon at bounding box center [1018, 375] width 13 height 13
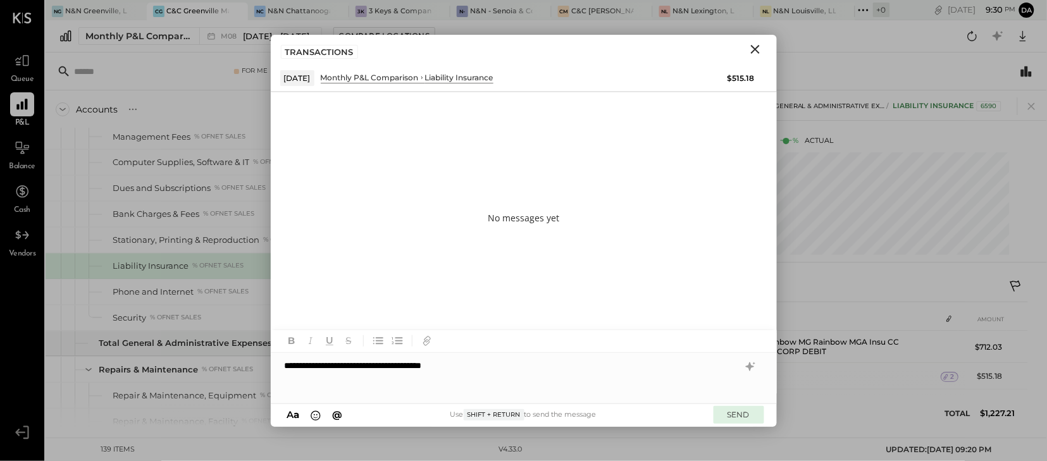
click at [743, 412] on button "SEND" at bounding box center [739, 414] width 51 height 17
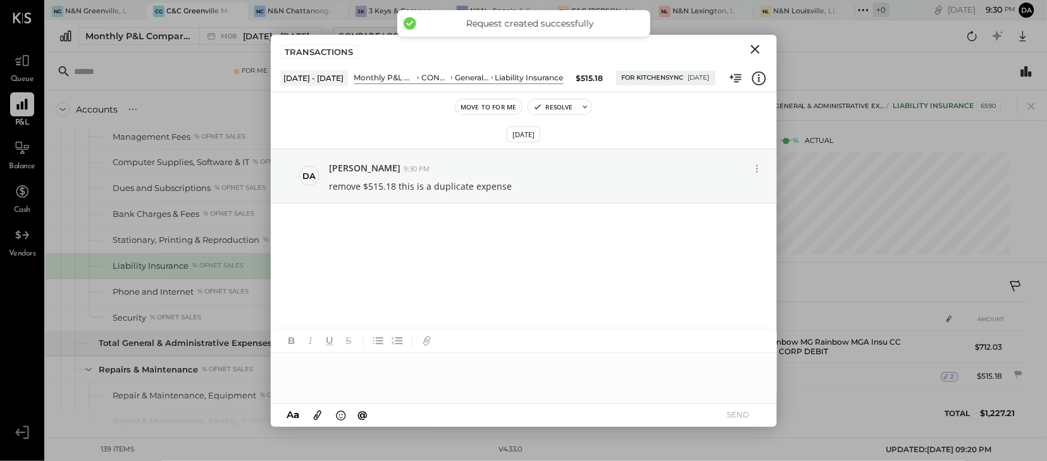
click at [754, 49] on icon "Close" at bounding box center [755, 49] width 9 height 9
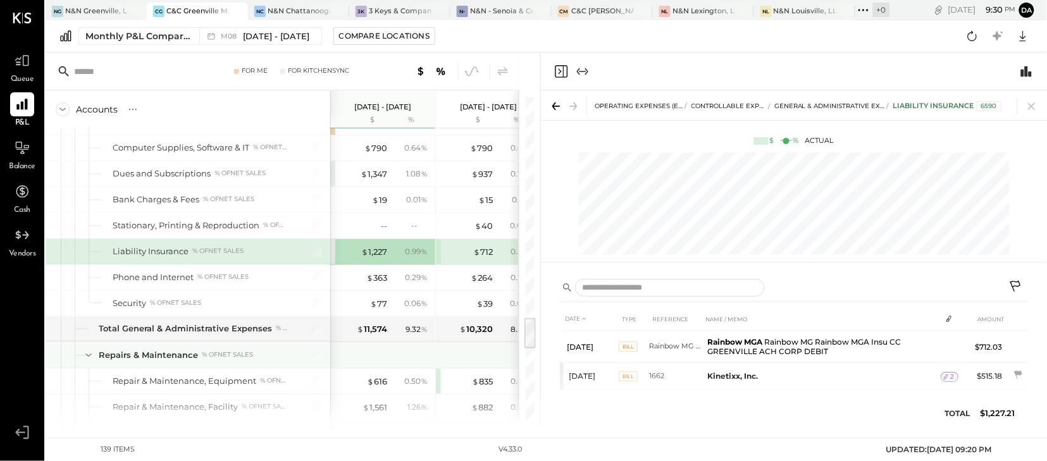
scroll to position [2200, 0]
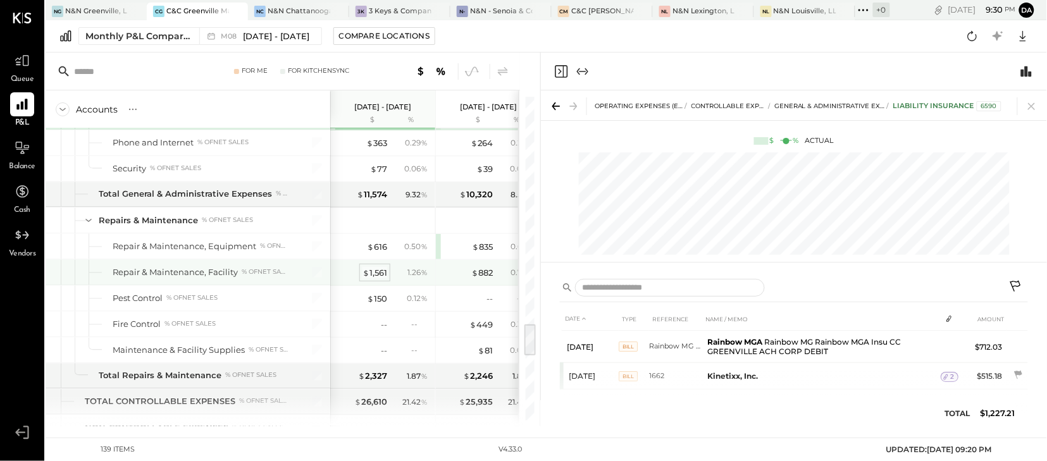
click at [383, 279] on div "$ 1,561" at bounding box center [375, 273] width 25 height 12
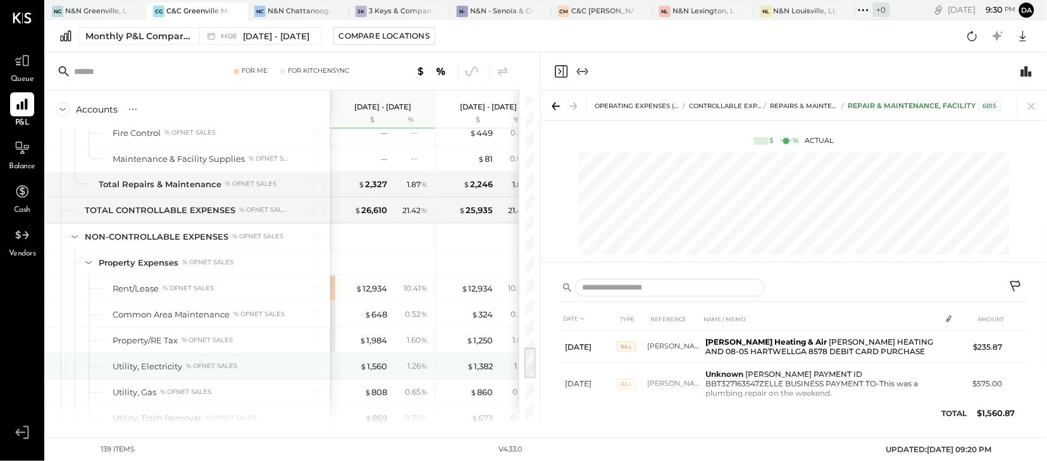
scroll to position [2442, 0]
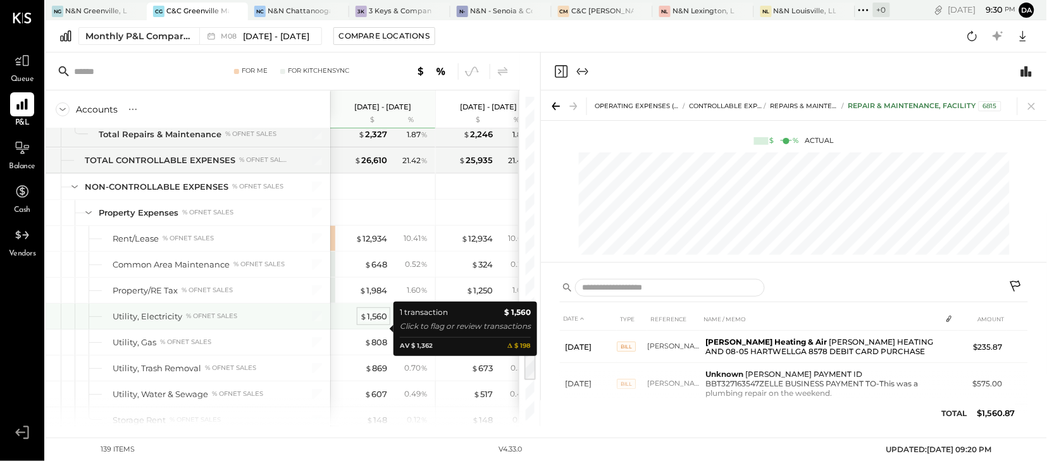
click at [370, 323] on div "$ 1,560" at bounding box center [373, 317] width 27 height 12
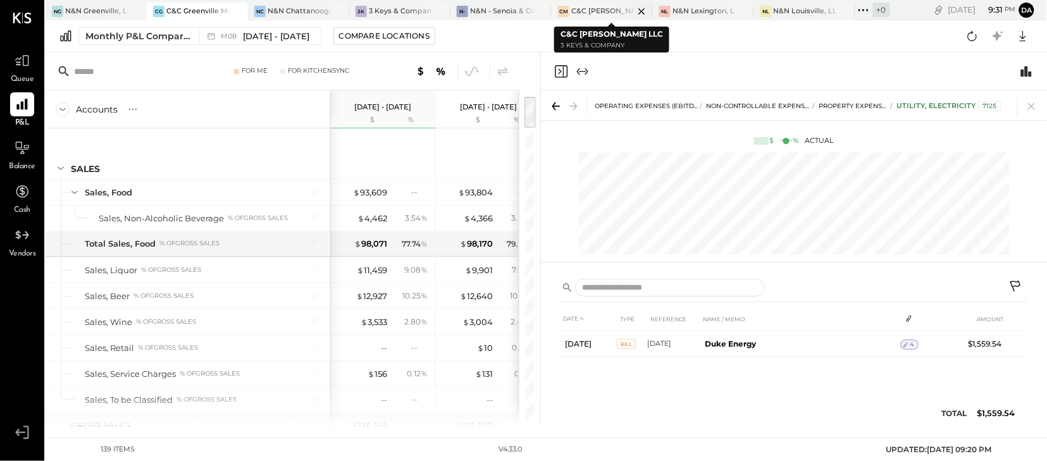
click at [613, 9] on div at bounding box center [631, 11] width 44 height 17
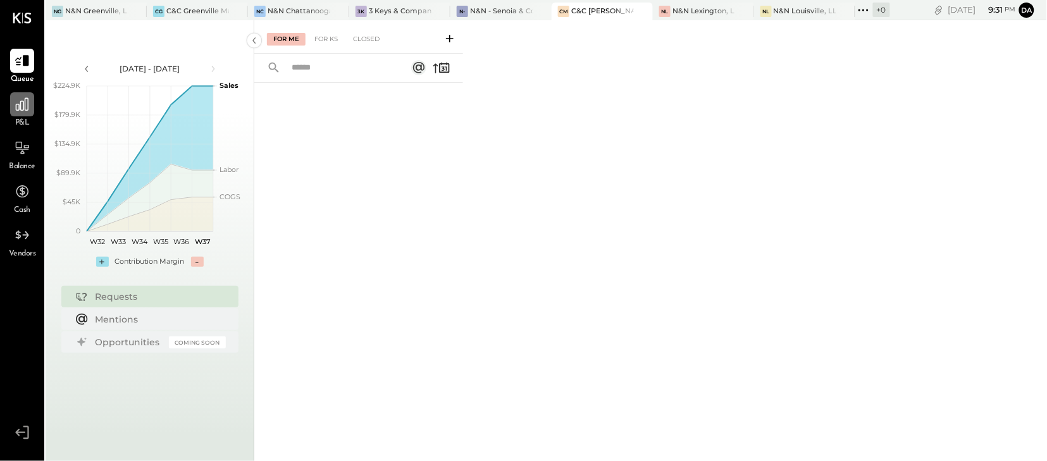
click at [26, 111] on icon at bounding box center [22, 104] width 16 height 16
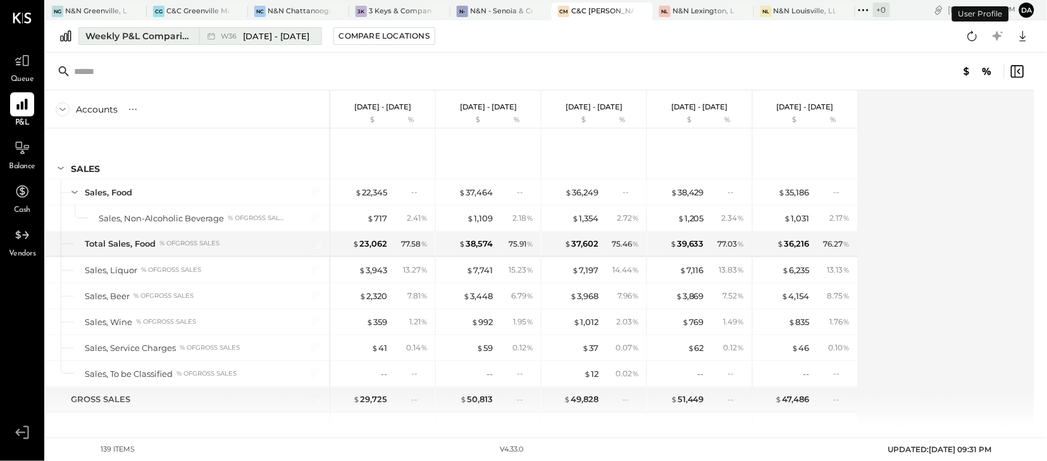
click at [147, 36] on div "Weekly P&L Comparison" at bounding box center [138, 36] width 106 height 13
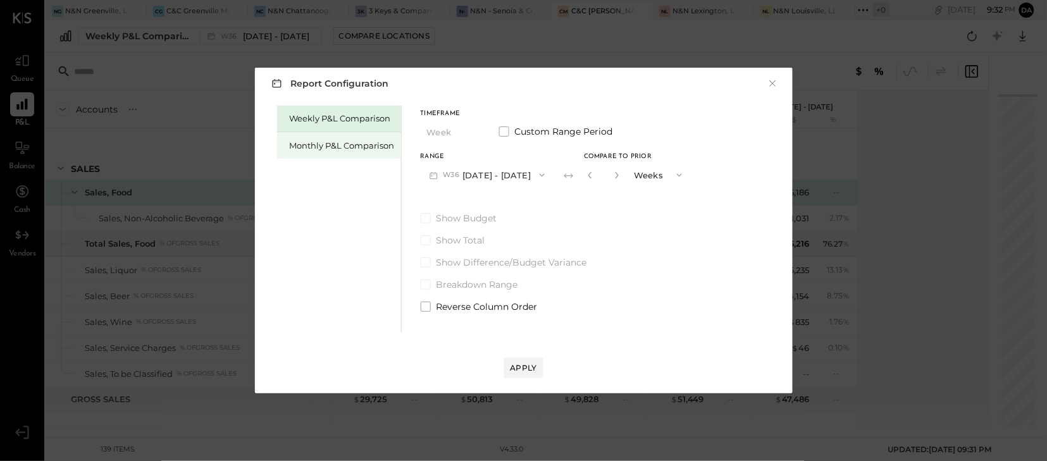
click at [337, 147] on div "Monthly P&L Comparison" at bounding box center [342, 146] width 105 height 12
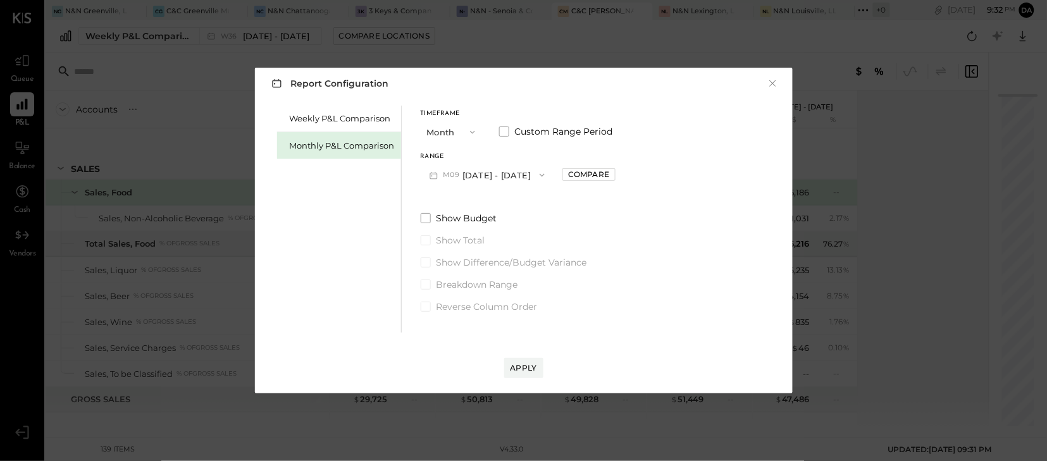
click at [540, 175] on icon "button" at bounding box center [542, 175] width 5 height 3
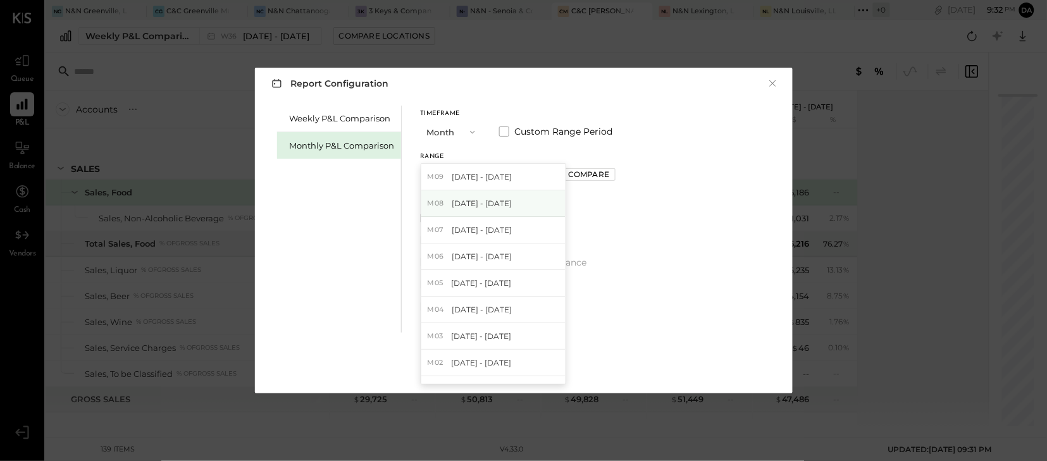
click at [474, 202] on span "[DATE] - [DATE]" at bounding box center [482, 203] width 60 height 11
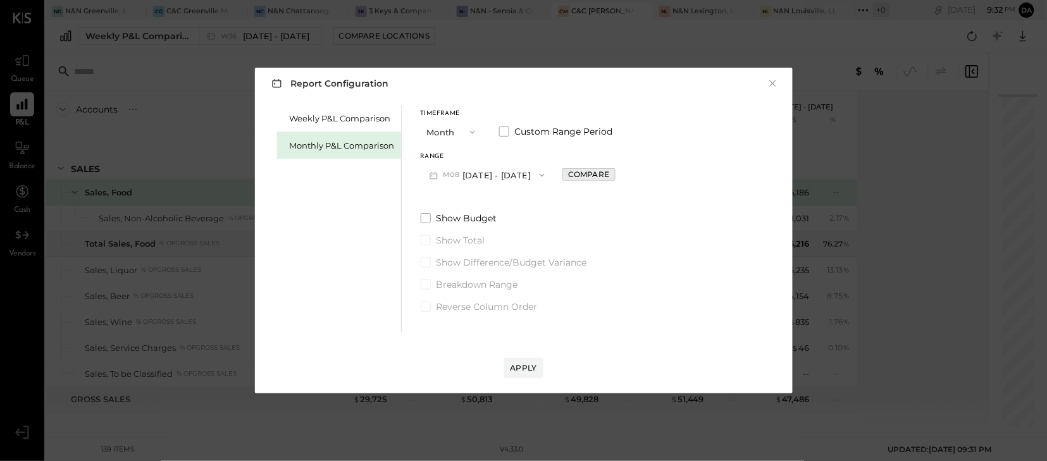
click at [586, 176] on div "Compare" at bounding box center [588, 174] width 41 height 11
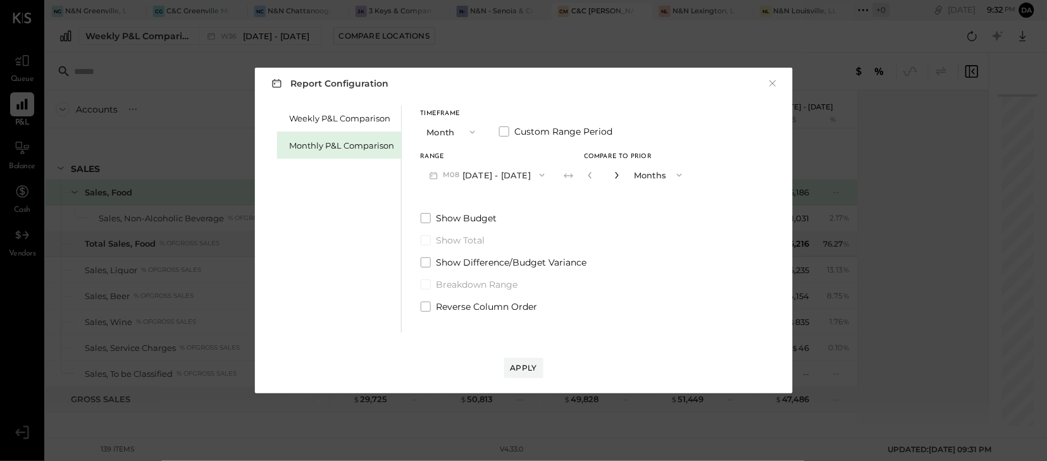
click at [613, 174] on icon "button" at bounding box center [617, 175] width 8 height 8
type input "*"
click at [524, 367] on div "Apply" at bounding box center [524, 368] width 27 height 11
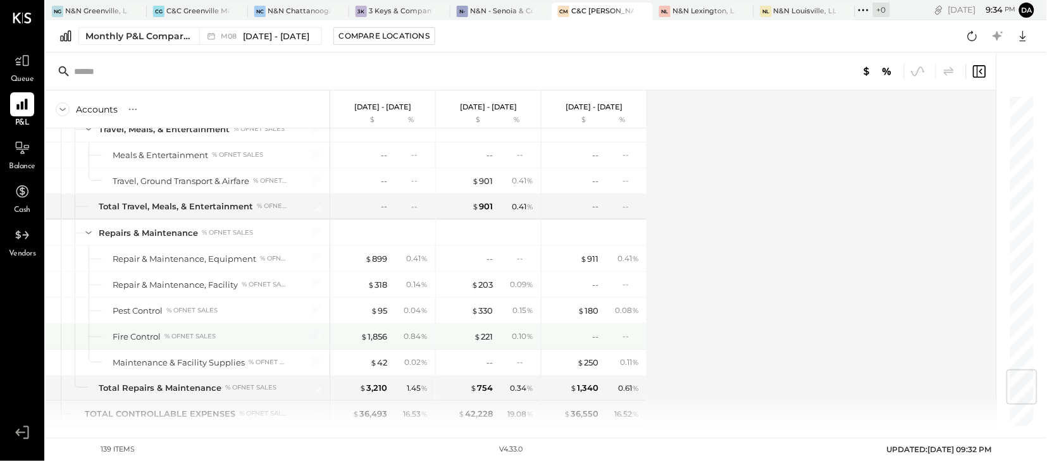
scroll to position [2338, 0]
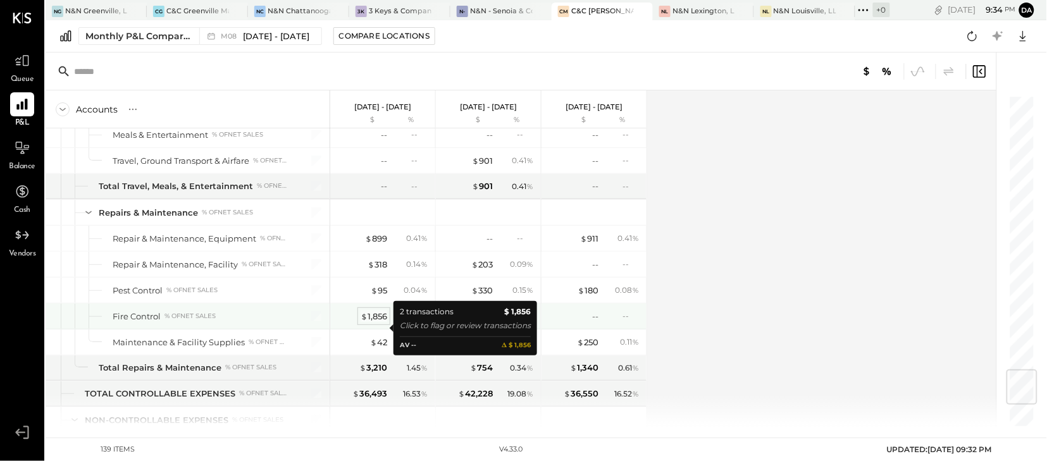
click at [375, 323] on div "$ 1,856" at bounding box center [374, 317] width 27 height 12
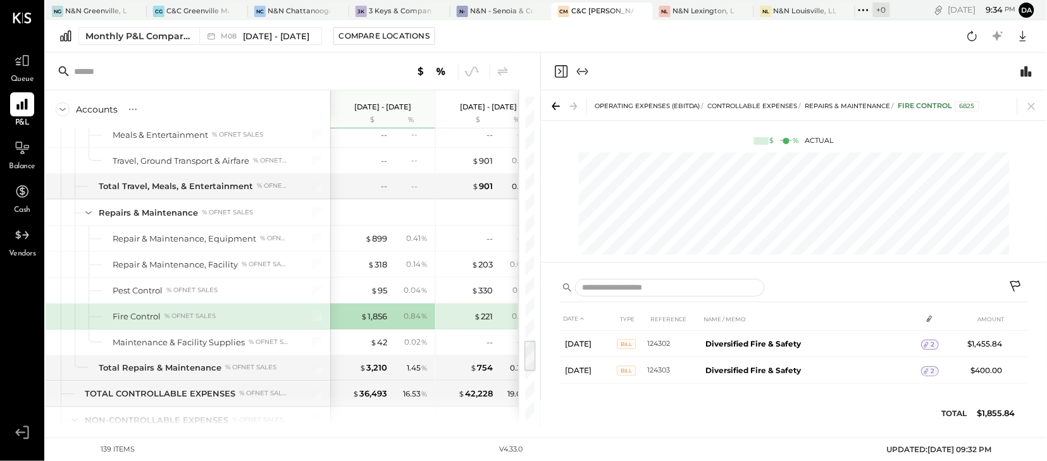
scroll to position [2441, 0]
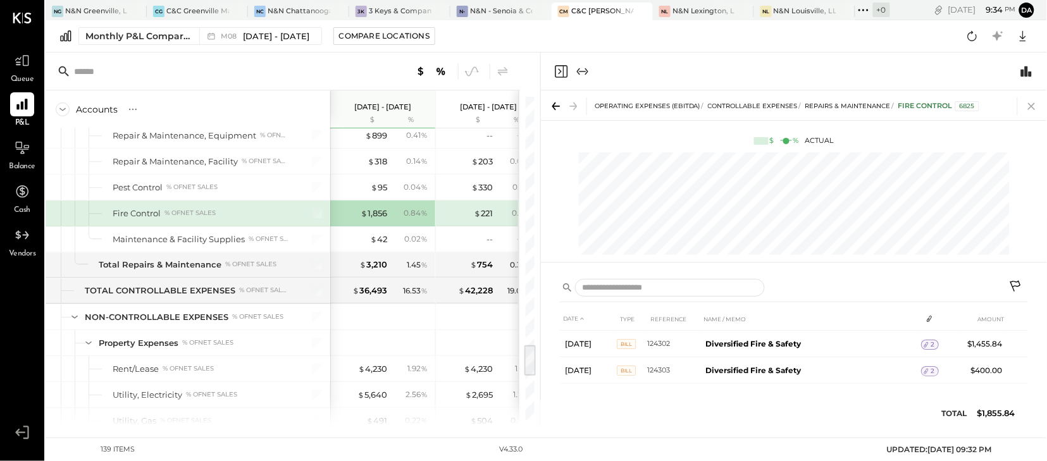
click at [1027, 108] on body "Queue P&L Balance Cash Vendors v 4.33.0 NG N&N Greenville, LLC CG [GEOGRAPHIC_D…" at bounding box center [523, 230] width 1047 height 461
click at [1030, 108] on icon at bounding box center [1031, 106] width 7 height 7
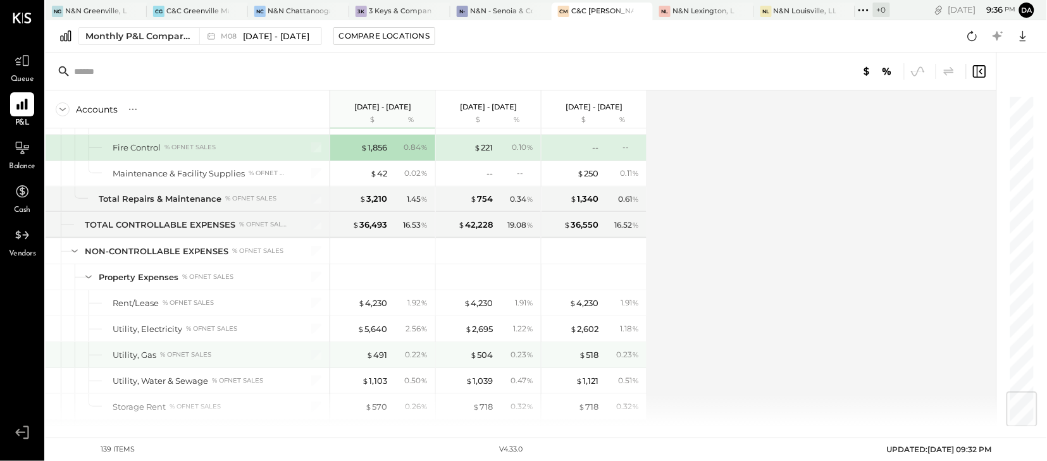
scroll to position [2527, 0]
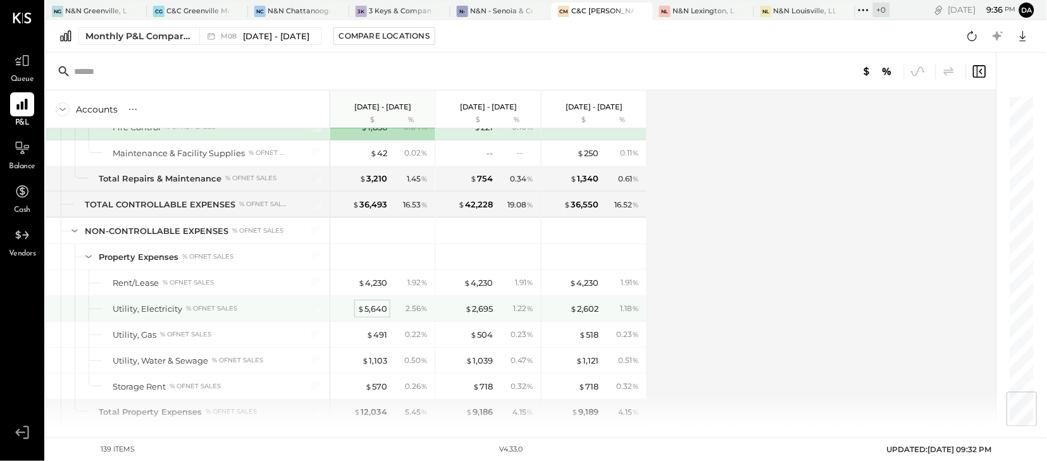
click at [376, 315] on div "$ 5,640" at bounding box center [372, 309] width 30 height 12
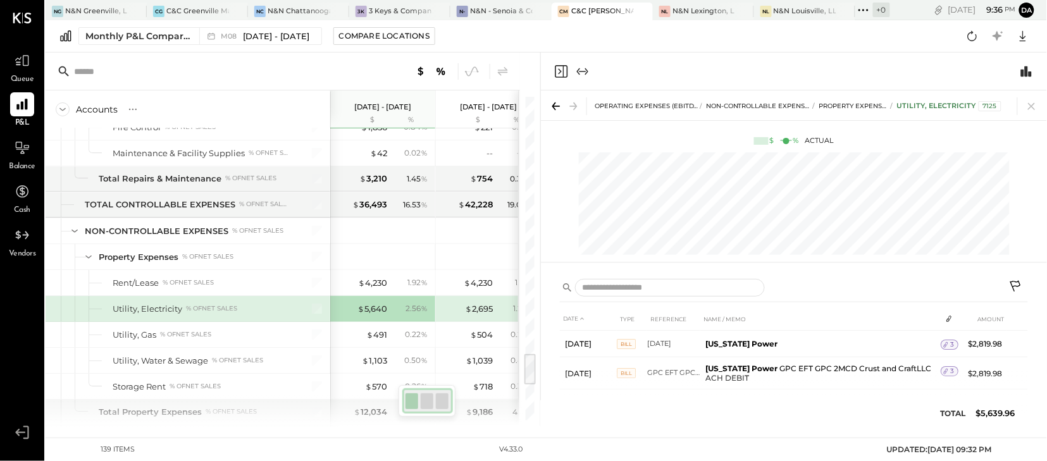
click at [1015, 283] on icon at bounding box center [1016, 287] width 15 height 15
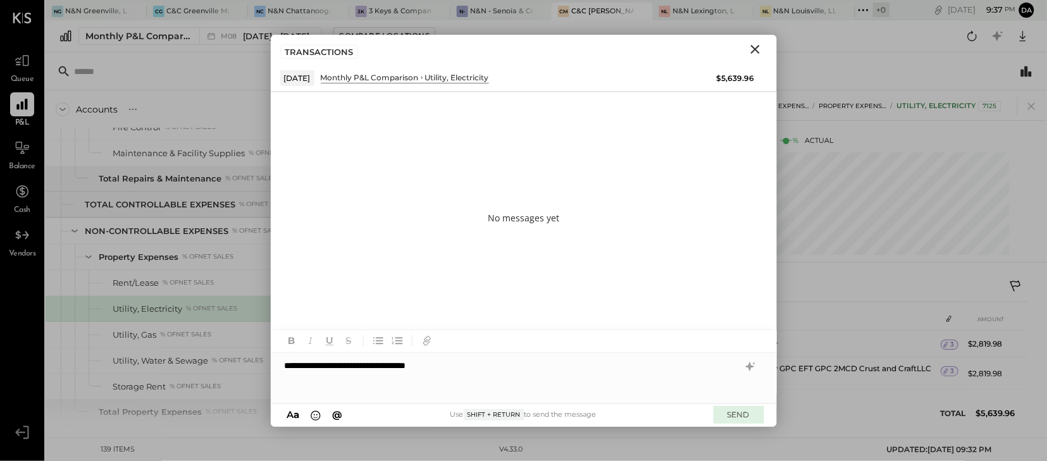
click at [738, 413] on button "SEND" at bounding box center [739, 414] width 51 height 17
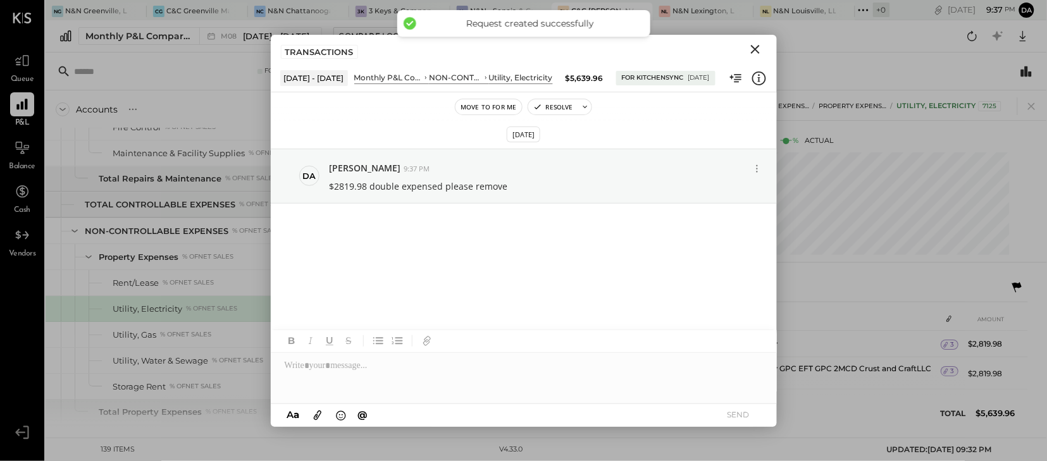
click at [756, 49] on icon "Close" at bounding box center [755, 49] width 9 height 9
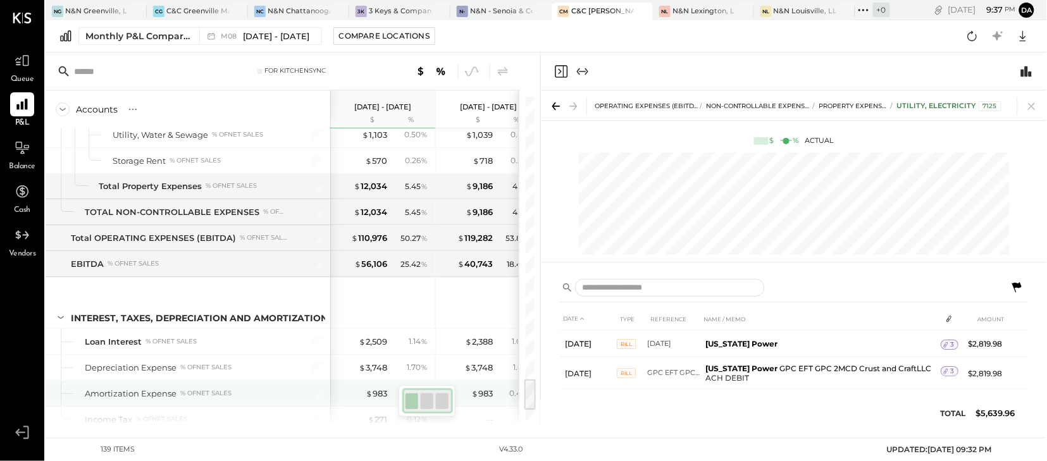
scroll to position [2882, 0]
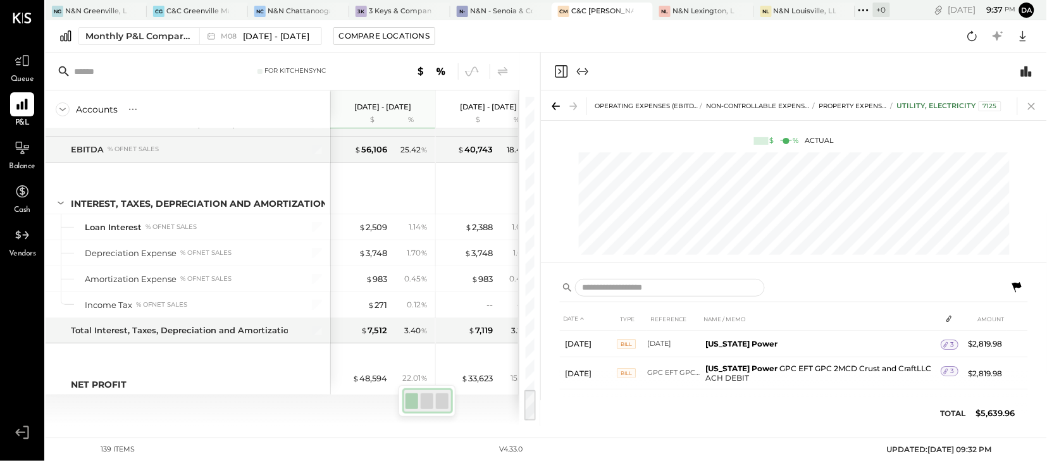
click at [1035, 105] on icon at bounding box center [1032, 106] width 18 height 18
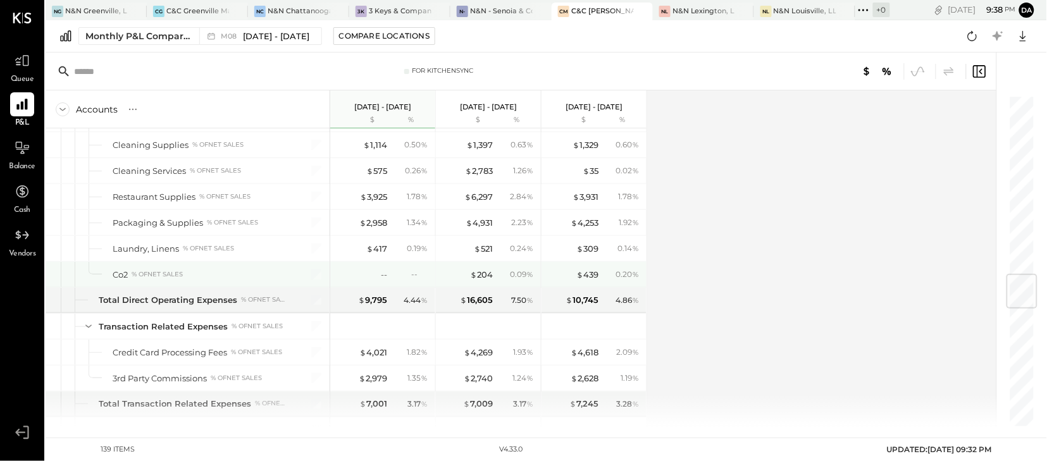
scroll to position [1516, 0]
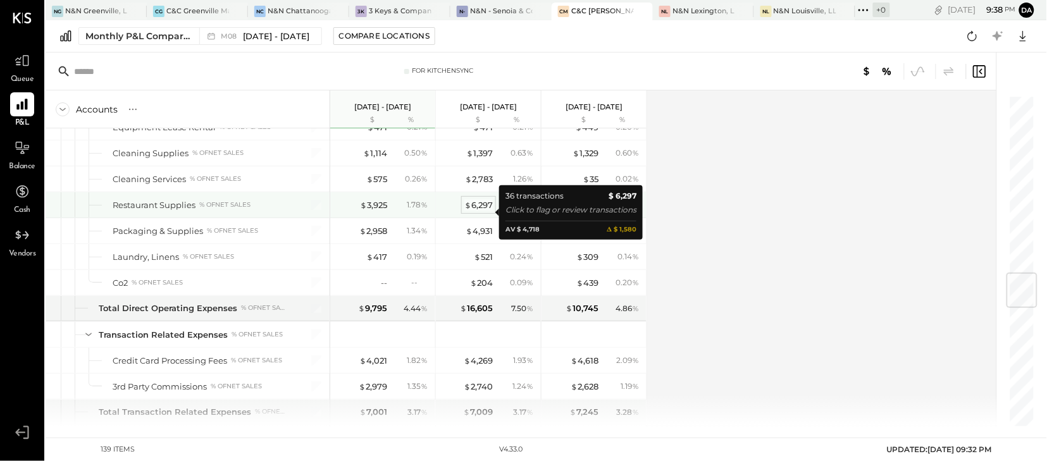
click at [480, 209] on div "$ 6,297" at bounding box center [478, 205] width 28 height 12
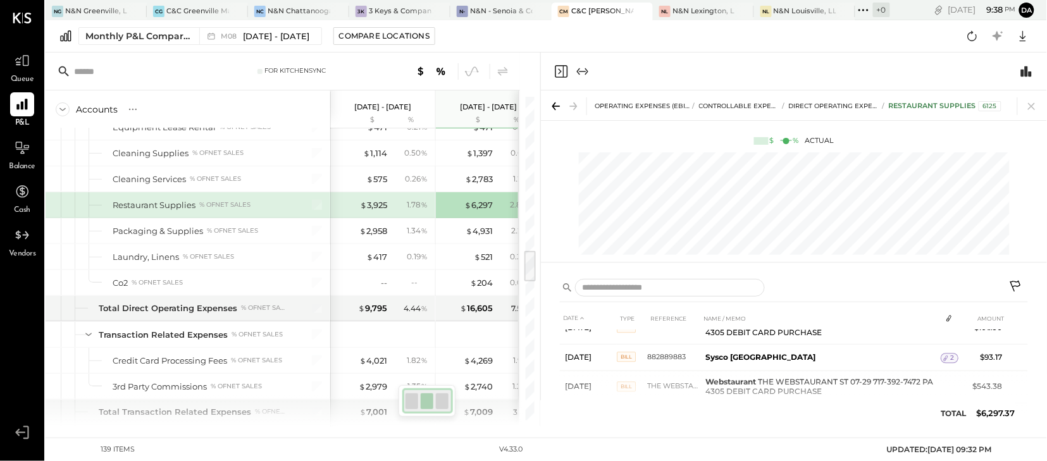
scroll to position [1022, 0]
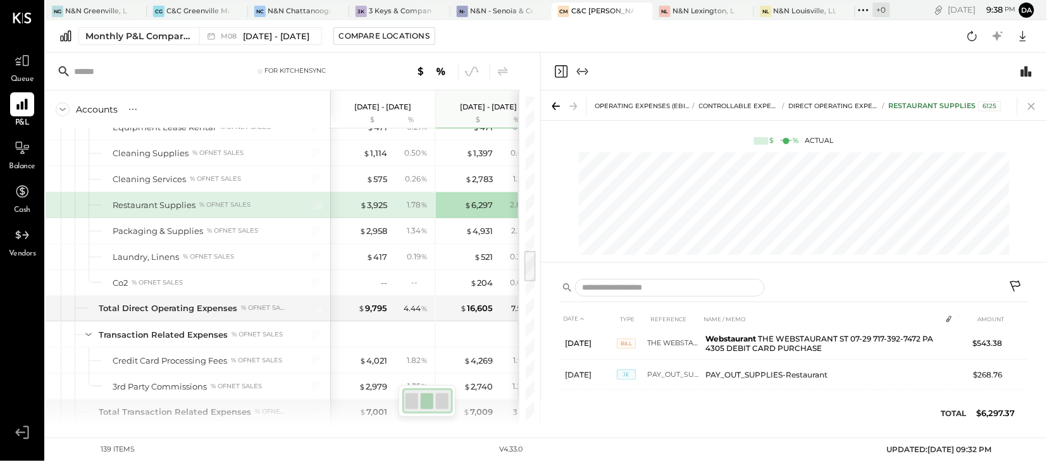
click at [1032, 106] on icon at bounding box center [1031, 106] width 7 height 7
